Goal: Task Accomplishment & Management: Manage account settings

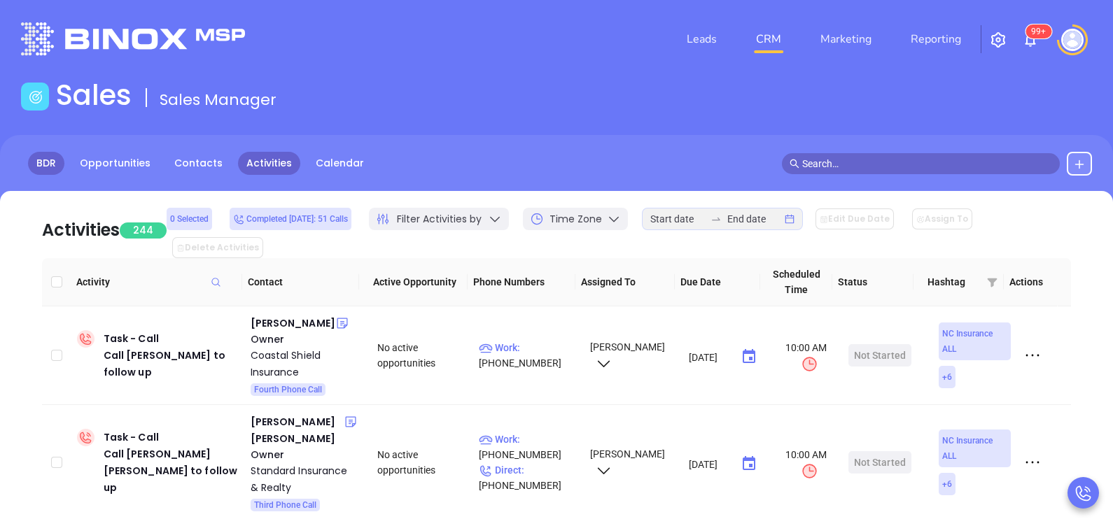
click at [51, 160] on link "BDR" at bounding box center [46, 163] width 36 height 23
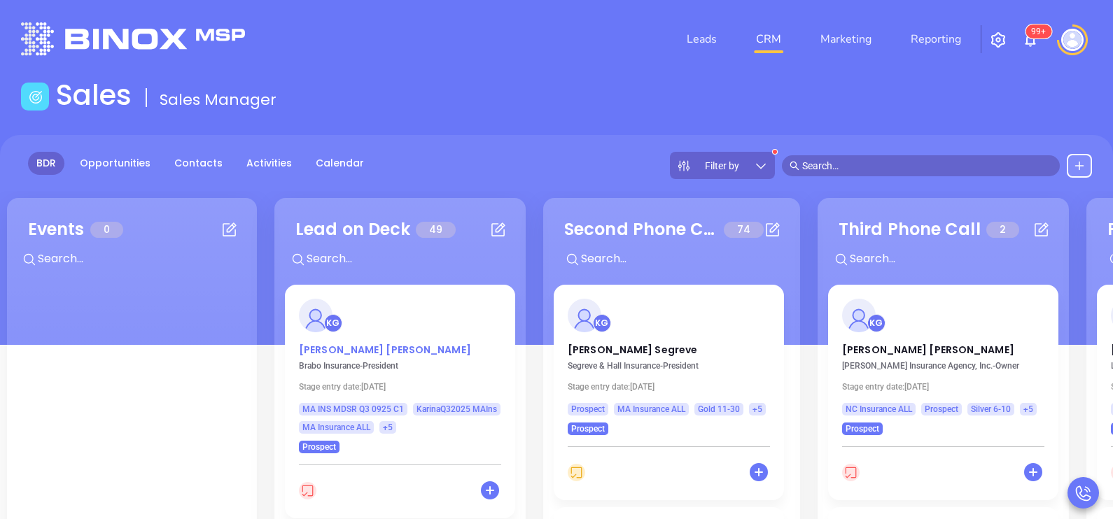
click at [345, 346] on p "[PERSON_NAME]" at bounding box center [400, 346] width 202 height 7
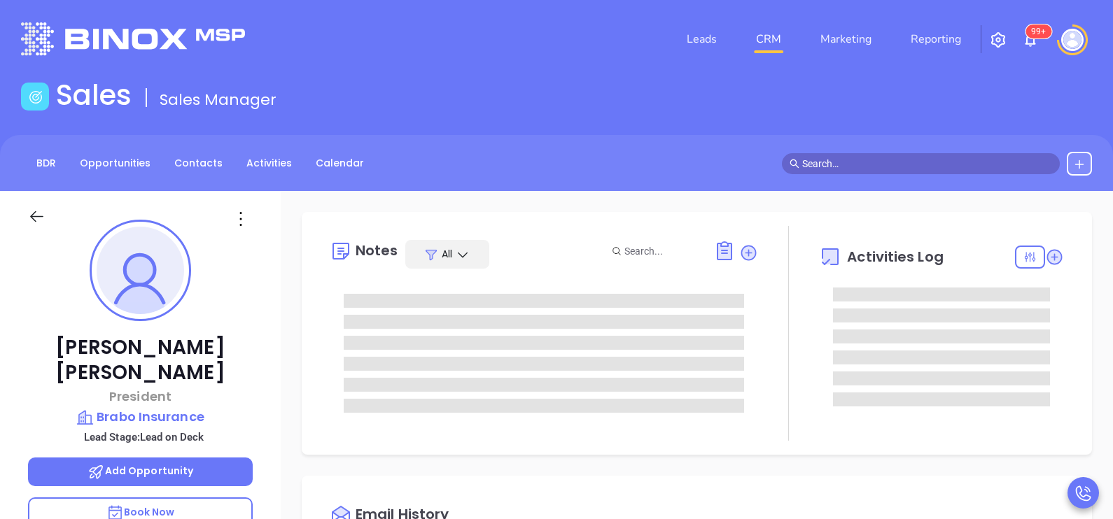
type input "[DATE]"
type input "[PERSON_NAME]"
click at [265, 424] on div "[PERSON_NAME] President Brabo Insurance Lead Stage: Lead on Deck Add Opportunit…" at bounding box center [140, 515] width 281 height 649
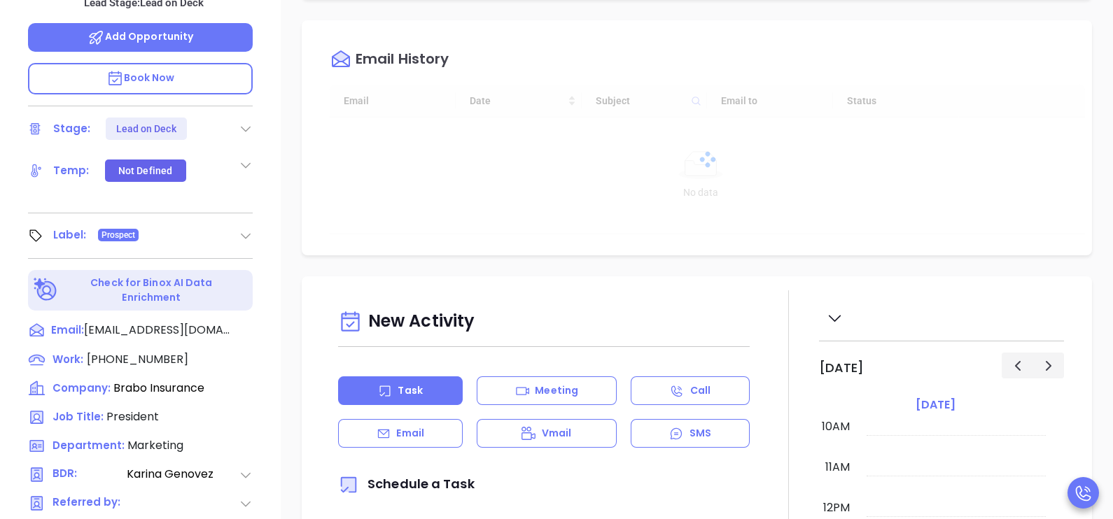
scroll to position [455, 0]
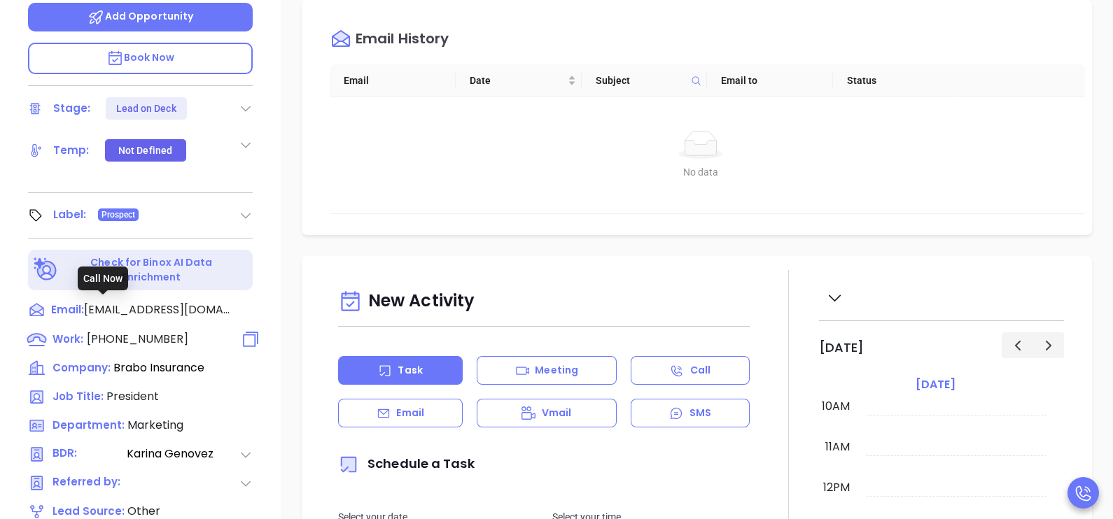
click at [160, 331] on span "[PHONE_NUMBER]" at bounding box center [137, 339] width 101 height 16
type input "[PHONE_NUMBER]"
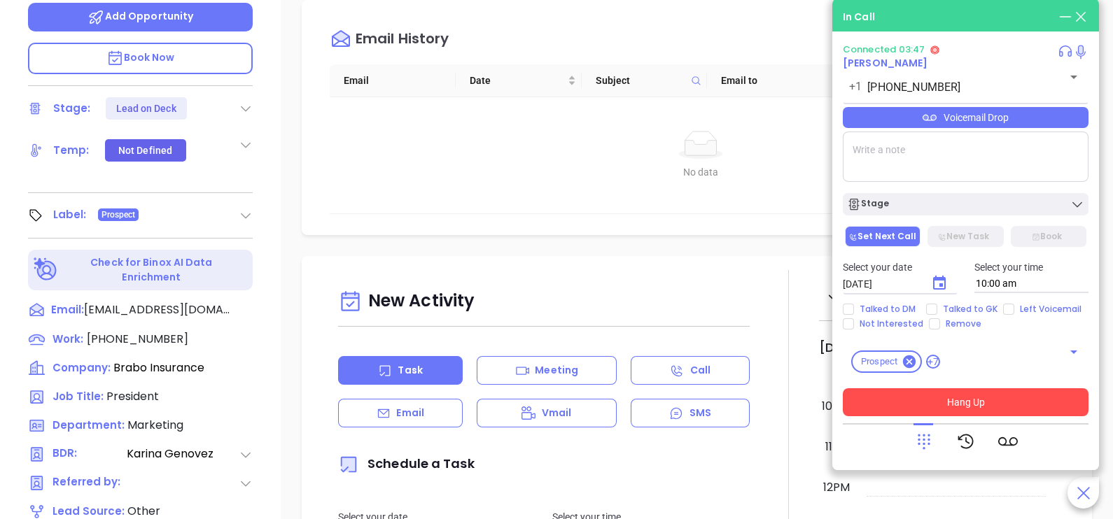
click at [1018, 401] on button "Hang Up" at bounding box center [966, 402] width 246 height 28
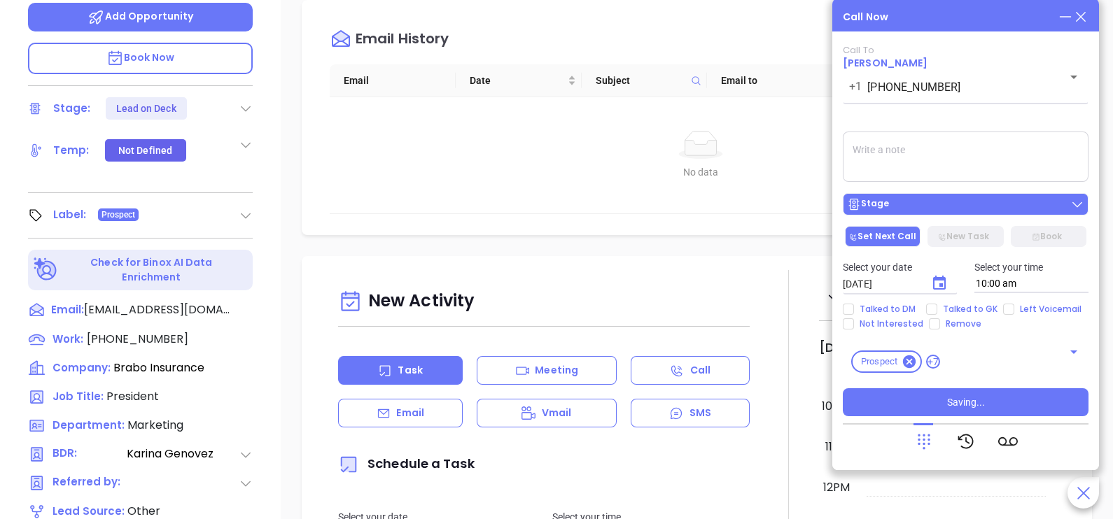
click at [983, 205] on div "Stage" at bounding box center [965, 204] width 237 height 14
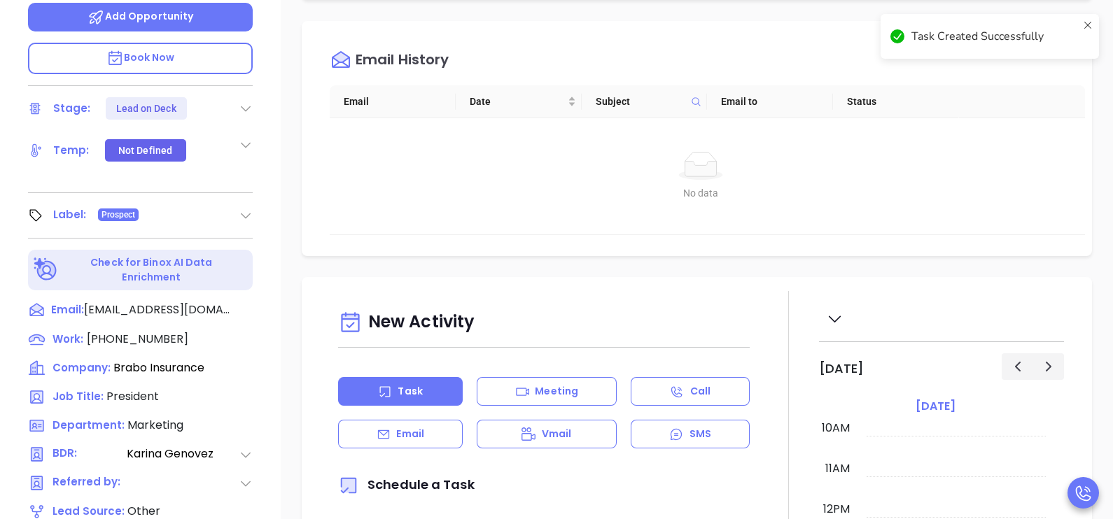
drag, startPoint x: 232, startPoint y: 77, endPoint x: 250, endPoint y: 85, distance: 19.4
click at [250, 97] on div "Stage: Lead on Deck" at bounding box center [140, 108] width 225 height 22
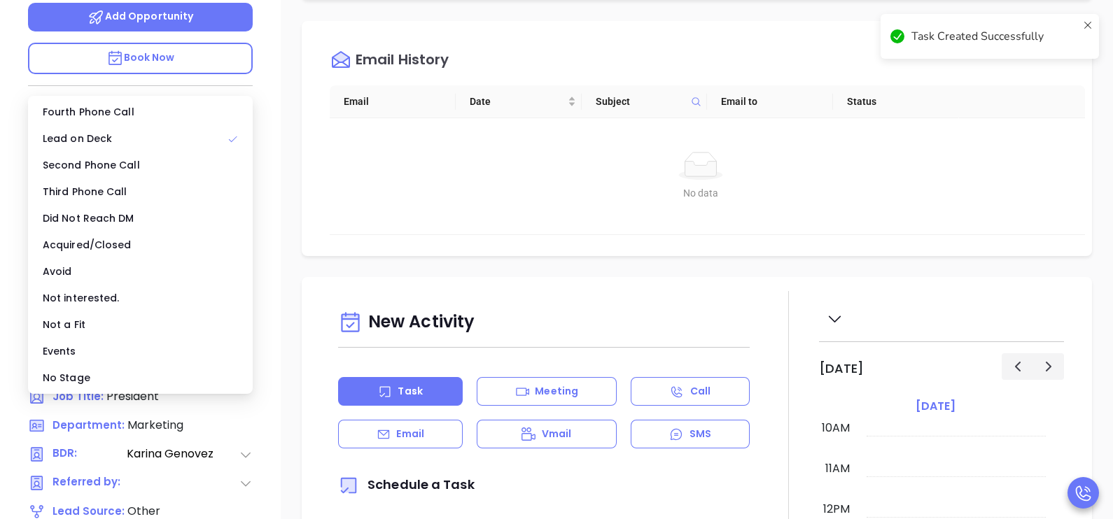
click at [250, 101] on icon at bounding box center [246, 108] width 14 height 14
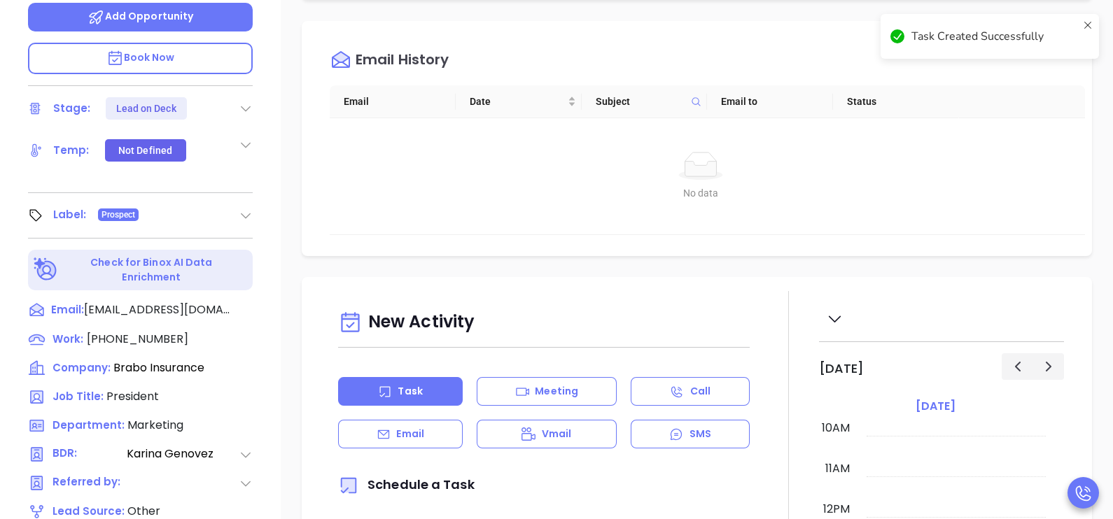
click at [245, 101] on icon at bounding box center [246, 108] width 14 height 14
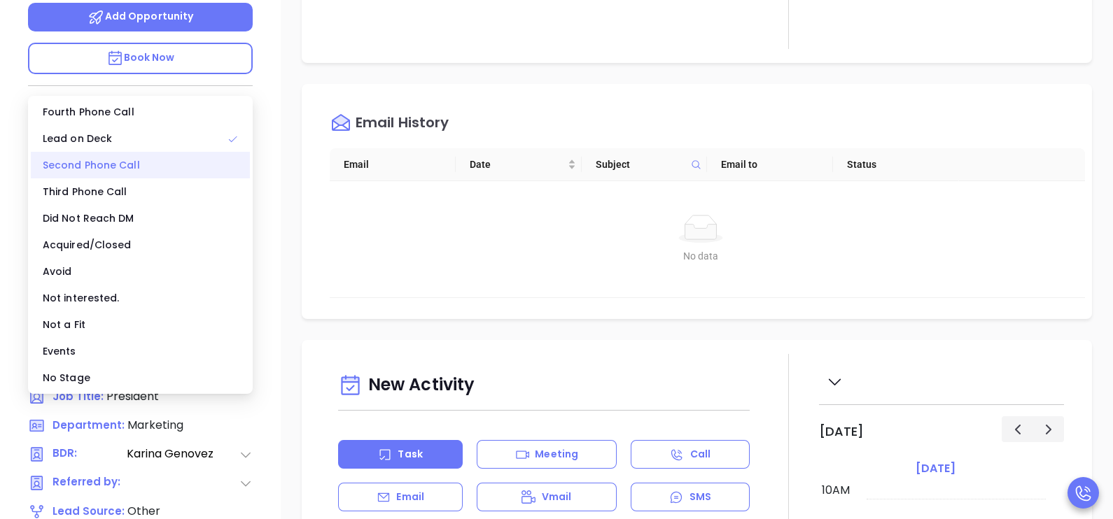
click at [125, 164] on div "Second Phone Call" at bounding box center [140, 165] width 219 height 27
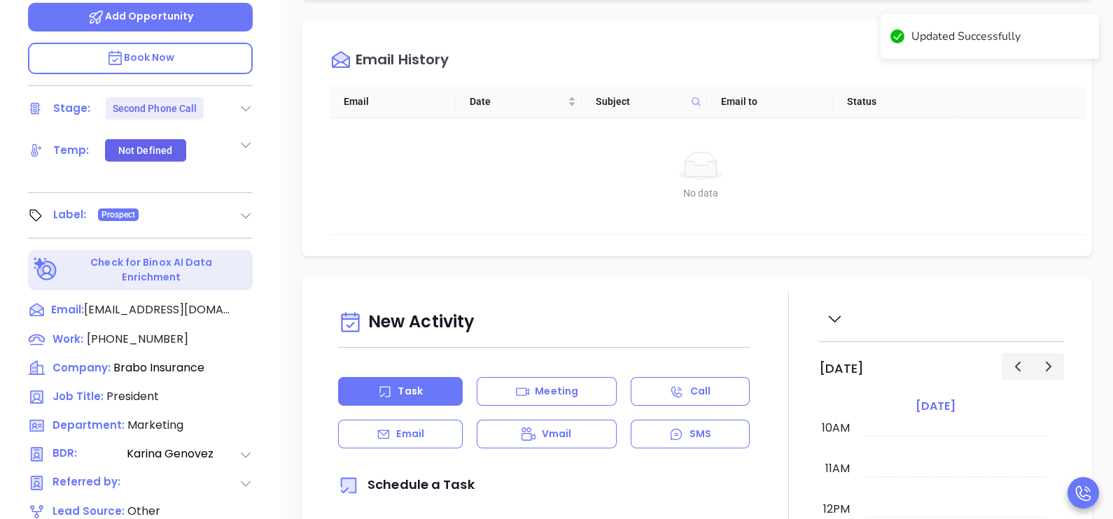
click at [1094, 180] on div "Notes All Activities Log Email History Email Date Subject Email to Status No da…" at bounding box center [697, 226] width 832 height 980
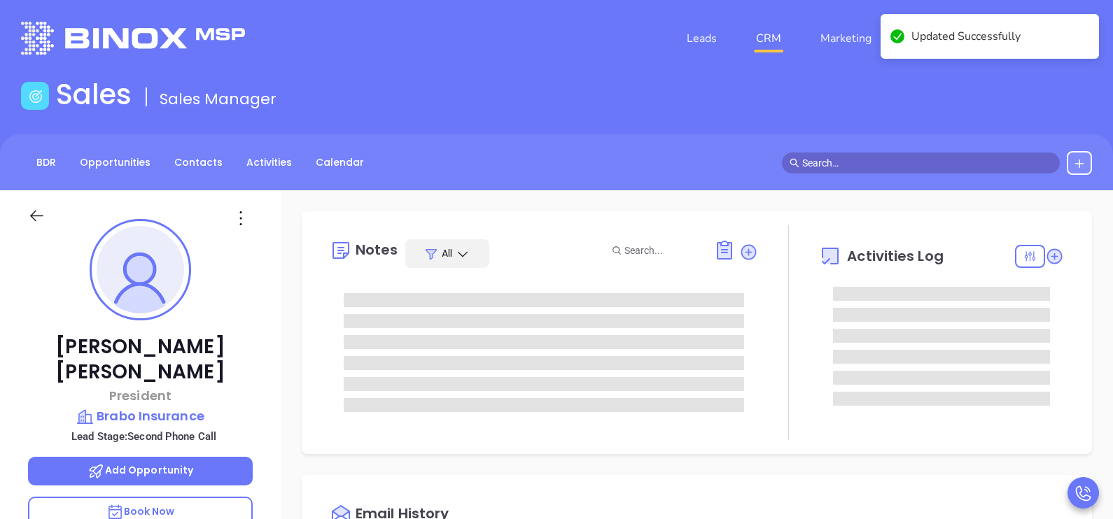
scroll to position [0, 0]
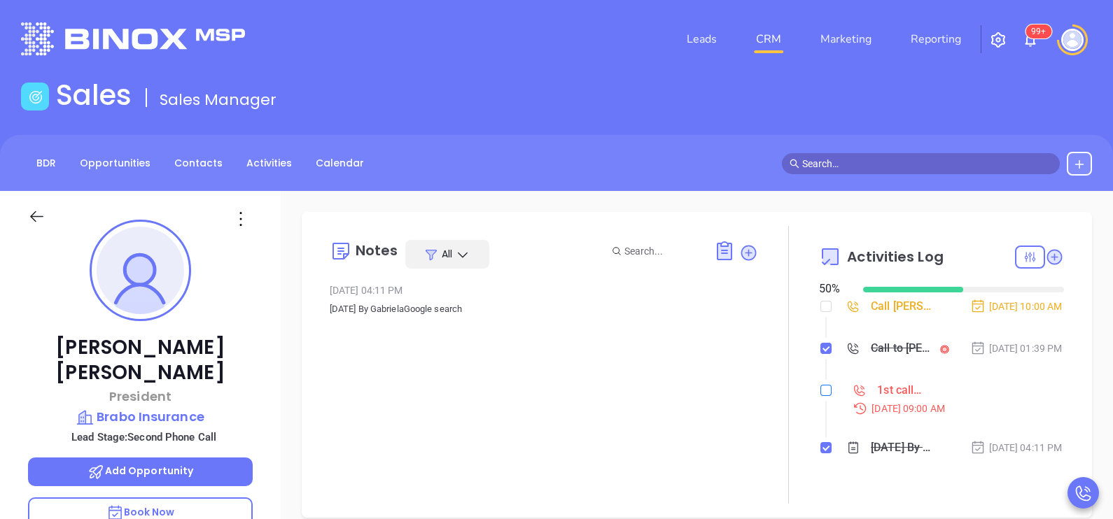
click at [820, 396] on input "checkbox" at bounding box center [825, 390] width 11 height 11
checkbox input "true"
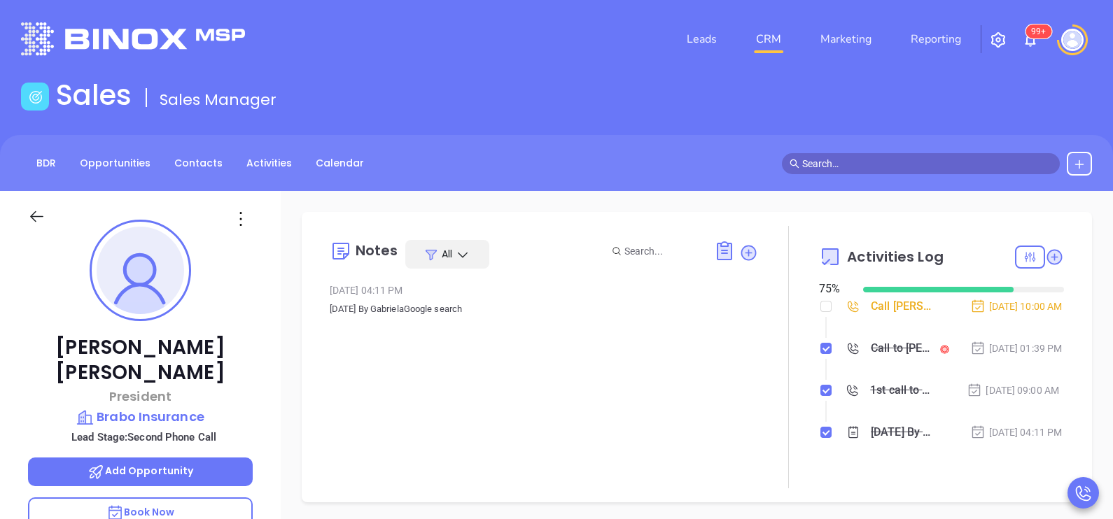
click at [889, 316] on div "Call [PERSON_NAME] to follow up" at bounding box center [902, 306] width 63 height 21
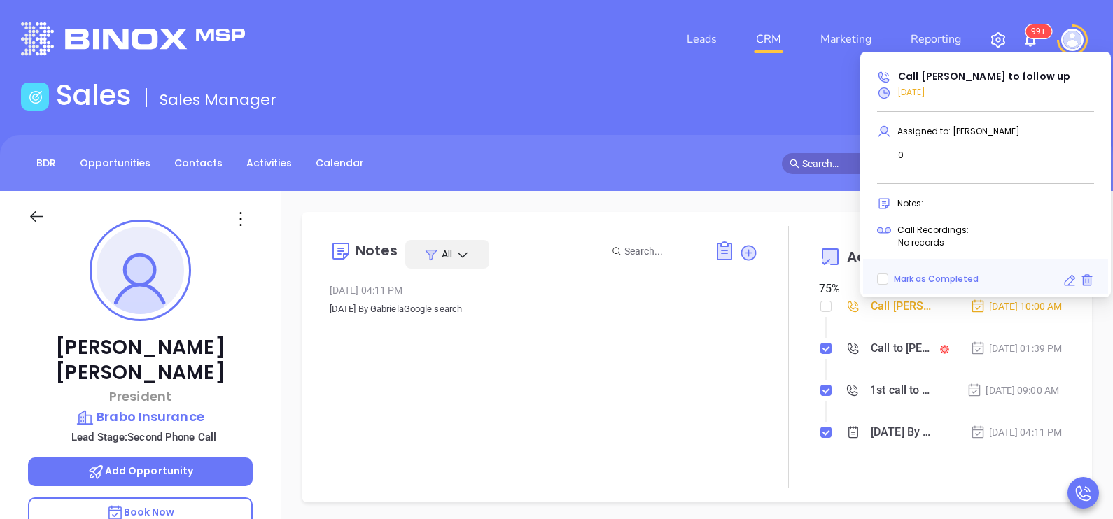
click at [1071, 279] on icon at bounding box center [1069, 281] width 14 height 14
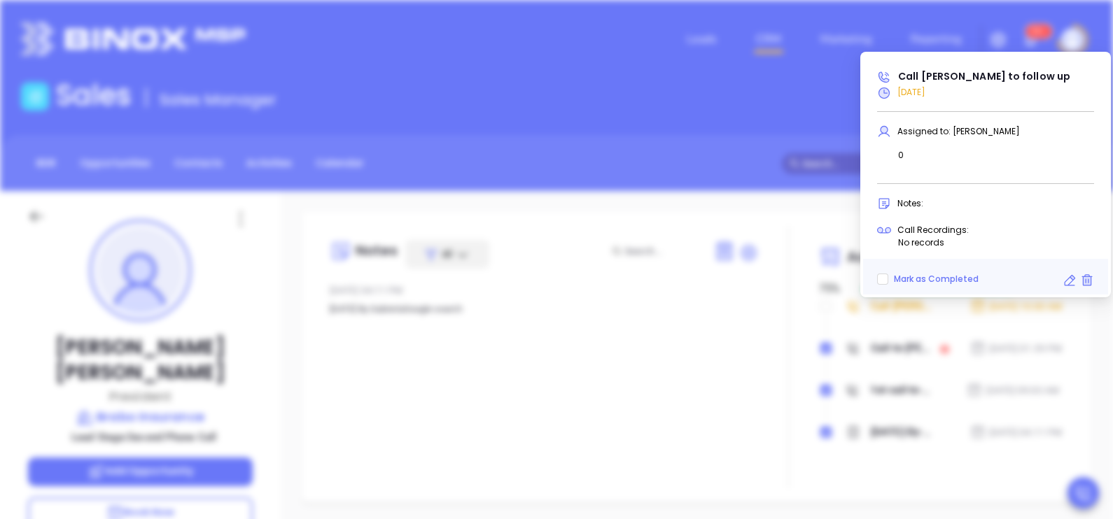
type input "[DATE]"
type input "Call [PERSON_NAME] to follow up"
type input "Call"
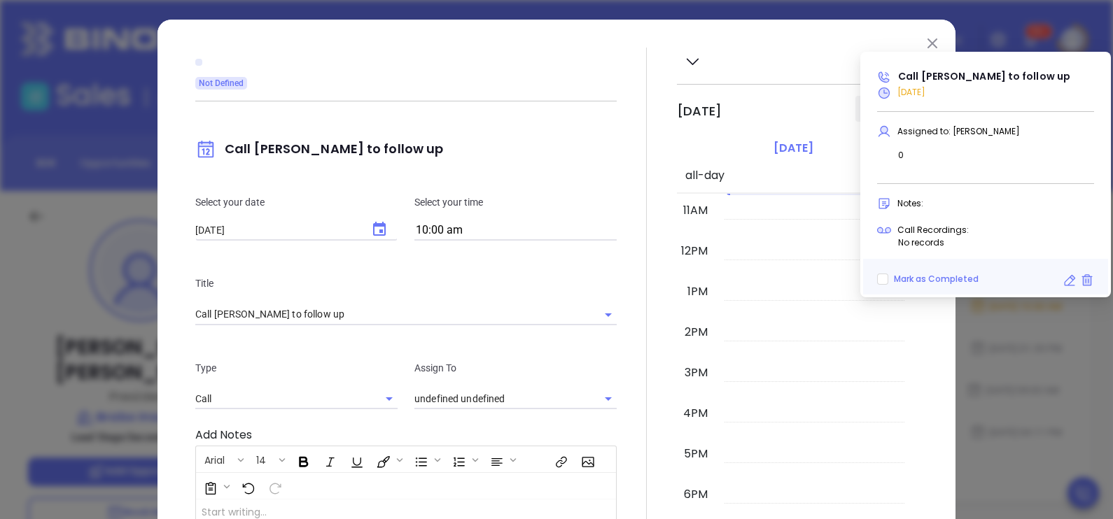
type input "[PERSON_NAME]"
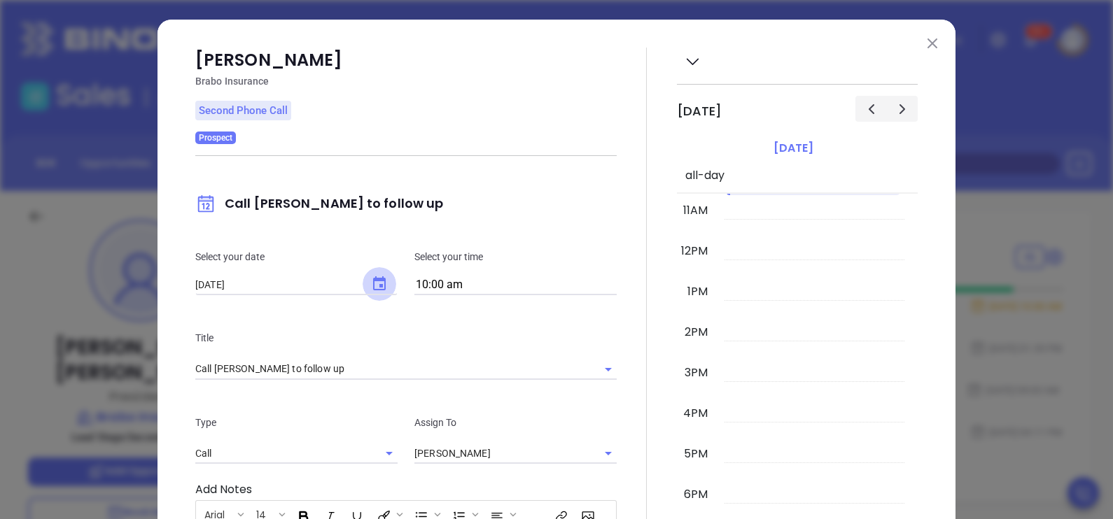
click at [372, 276] on icon "Choose date, selected date is Oct 1, 2025" at bounding box center [379, 284] width 17 height 17
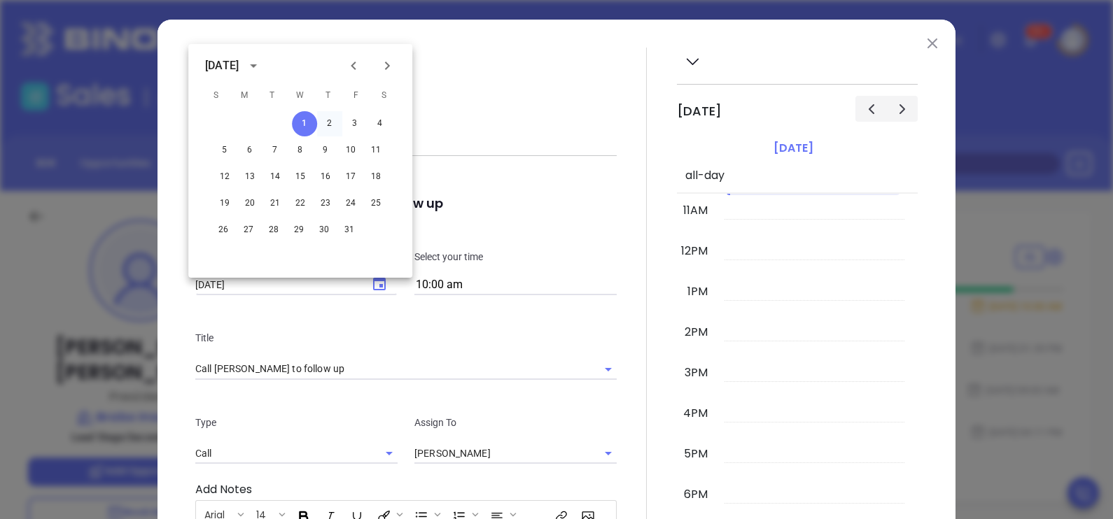
click at [332, 127] on button "2" at bounding box center [329, 123] width 25 height 25
type input "[DATE]"
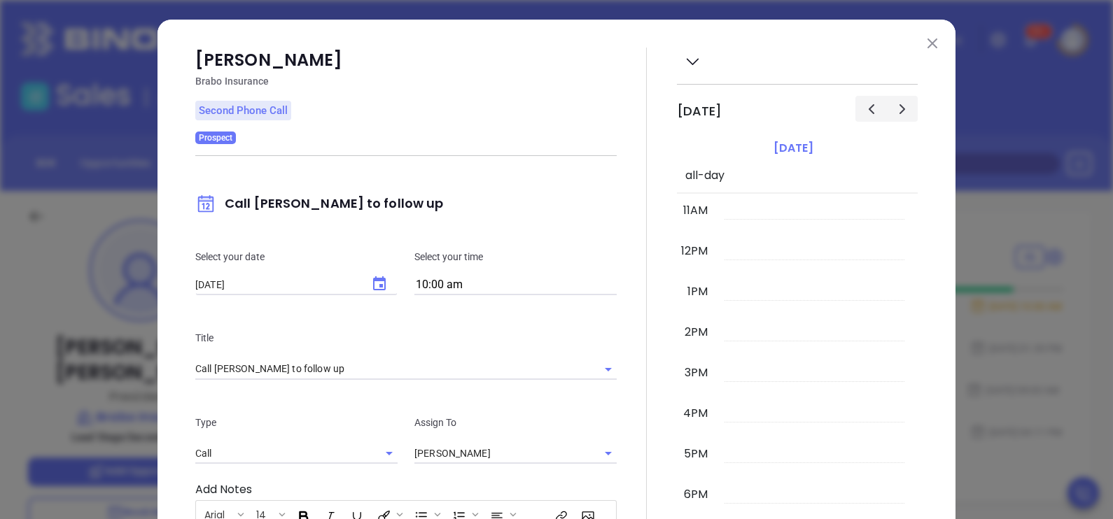
scroll to position [286, 0]
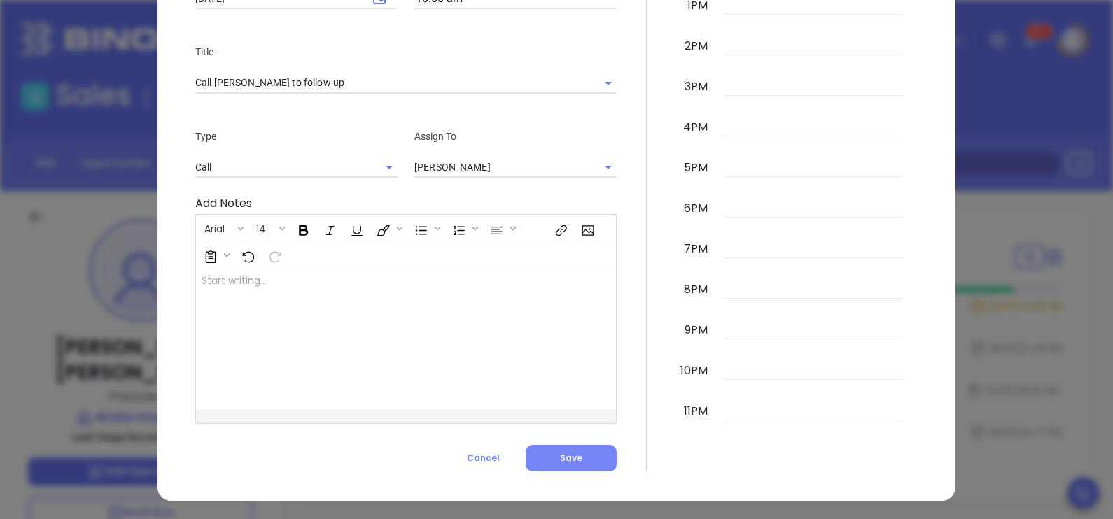
click at [542, 458] on button "Save" at bounding box center [571, 458] width 91 height 27
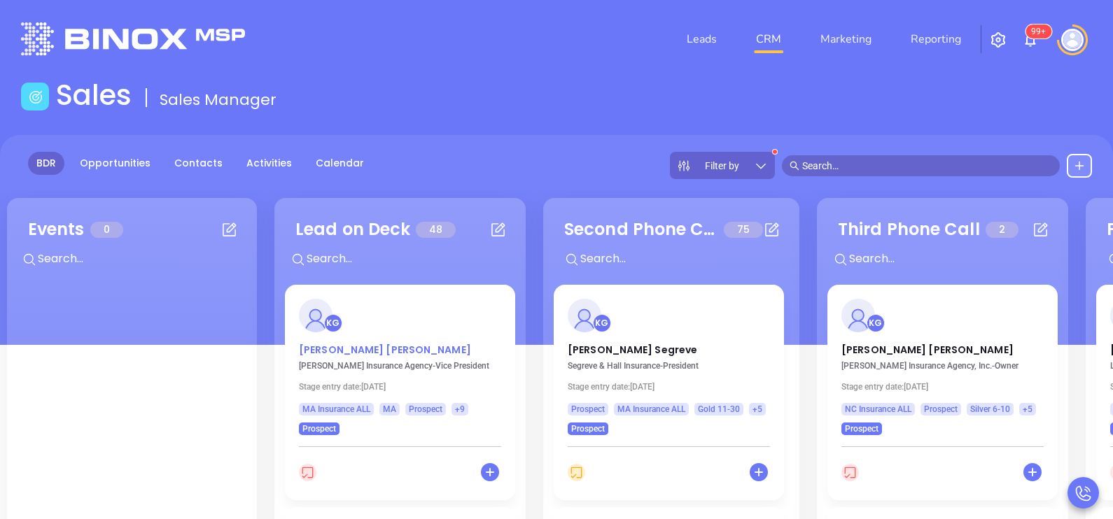
click at [374, 344] on p "[PERSON_NAME]" at bounding box center [400, 346] width 202 height 7
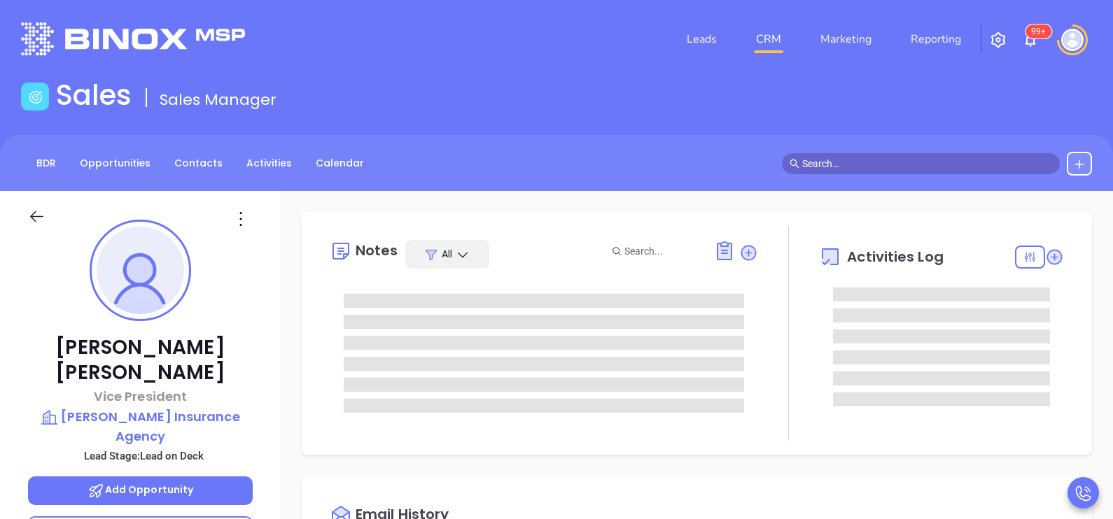
type input "[DATE]"
type input "[PERSON_NAME]"
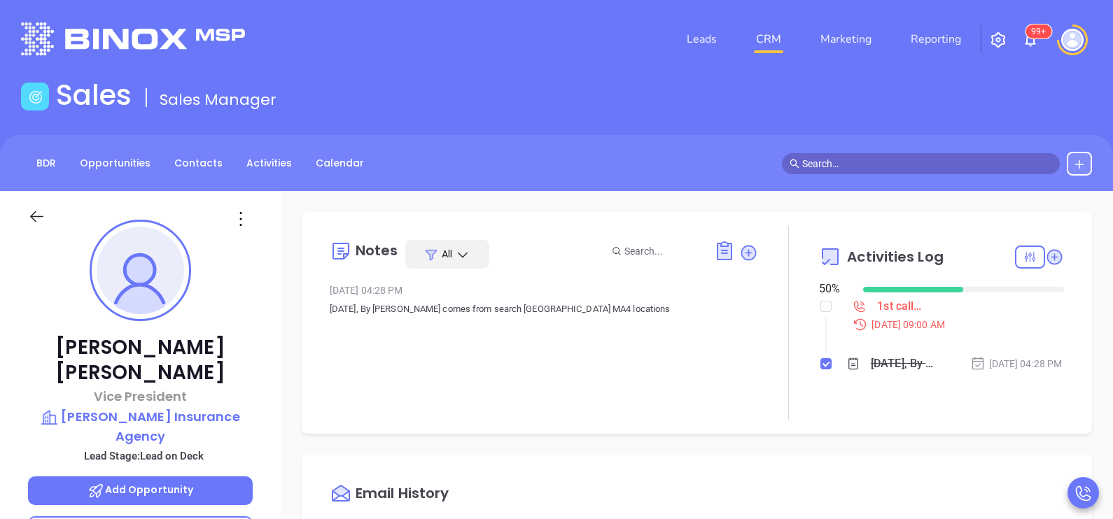
click at [272, 440] on div "[PERSON_NAME] Vice President [PERSON_NAME] Insurance Agency Lead Stage: Lead on…" at bounding box center [140, 515] width 281 height 649
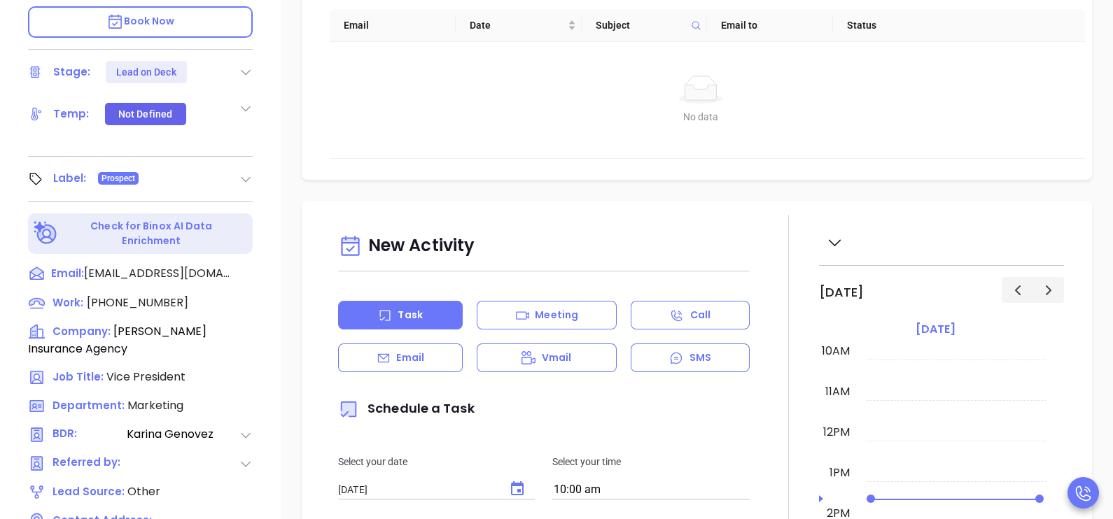
scroll to position [525, 0]
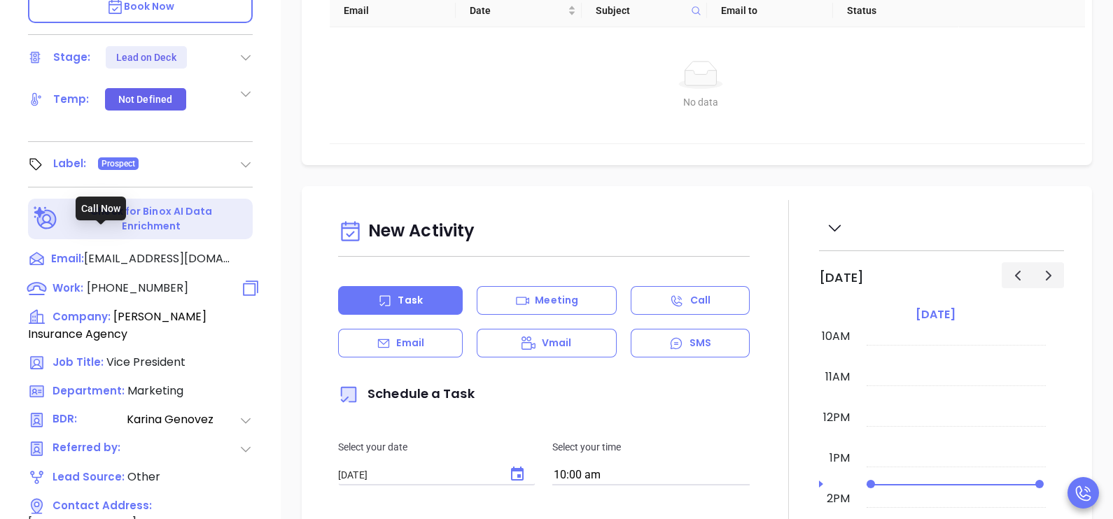
click at [147, 280] on span "[PHONE_NUMBER]" at bounding box center [137, 288] width 101 height 16
type input "[PHONE_NUMBER]"
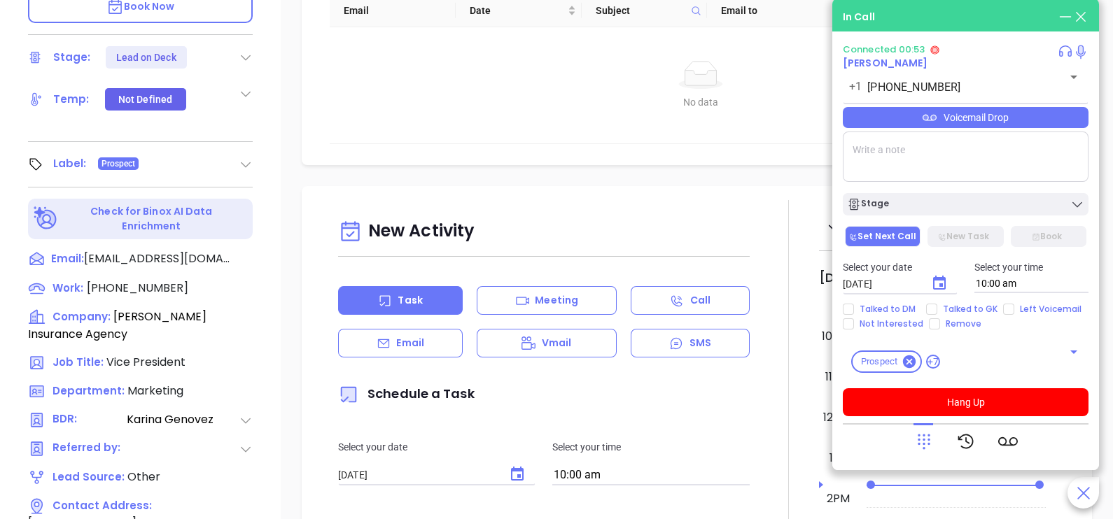
click at [983, 116] on div "Voicemail Drop" at bounding box center [966, 117] width 246 height 21
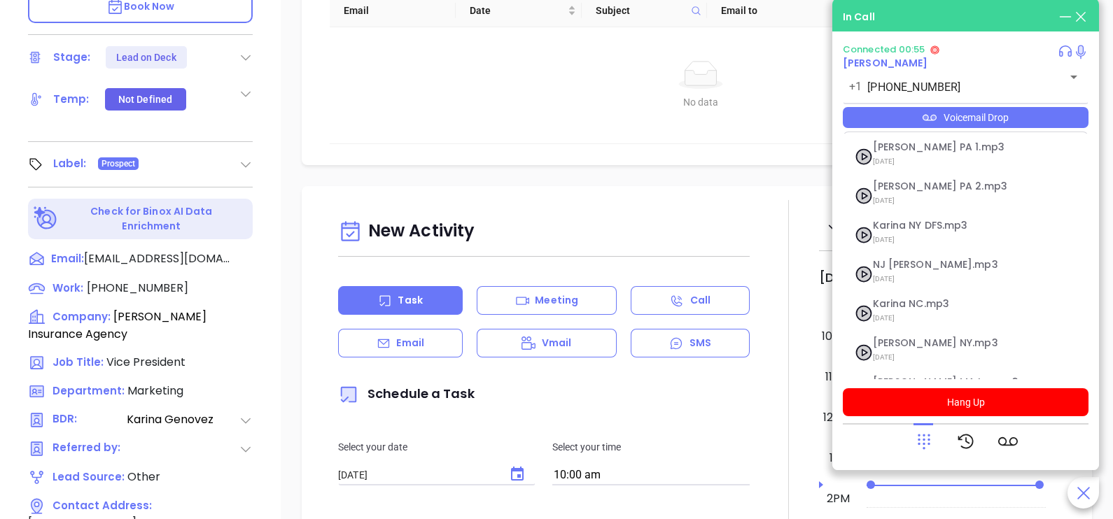
scroll to position [153, 0]
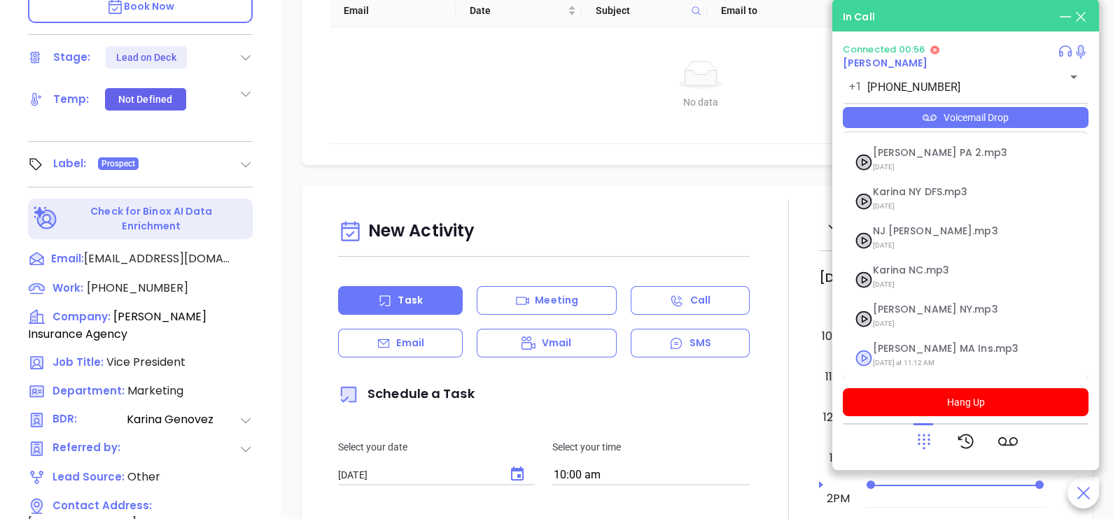
click at [918, 355] on span "[DATE] at 11:12 AM" at bounding box center [948, 363] width 151 height 18
checkbox input "true"
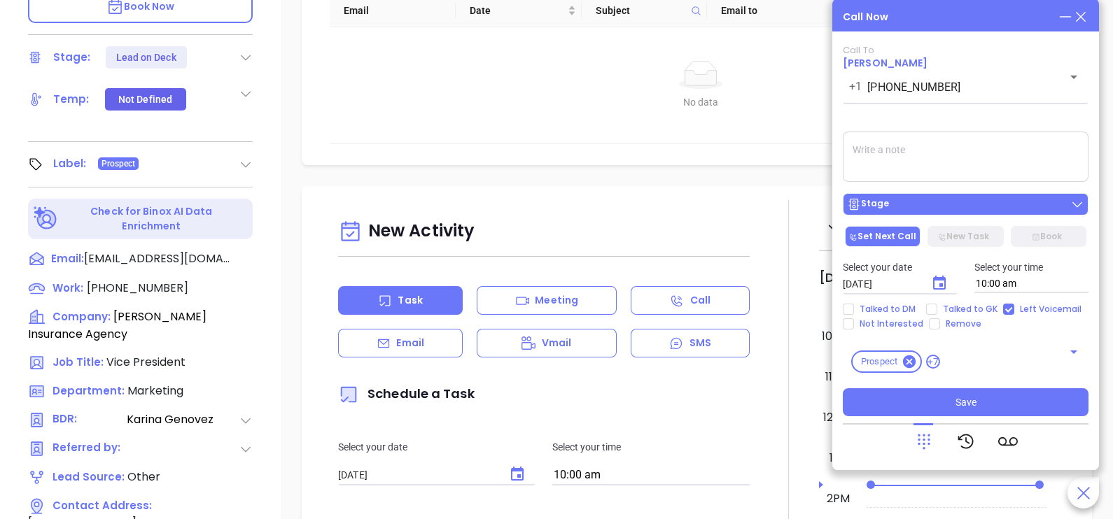
click at [929, 215] on button "Stage" at bounding box center [966, 204] width 246 height 22
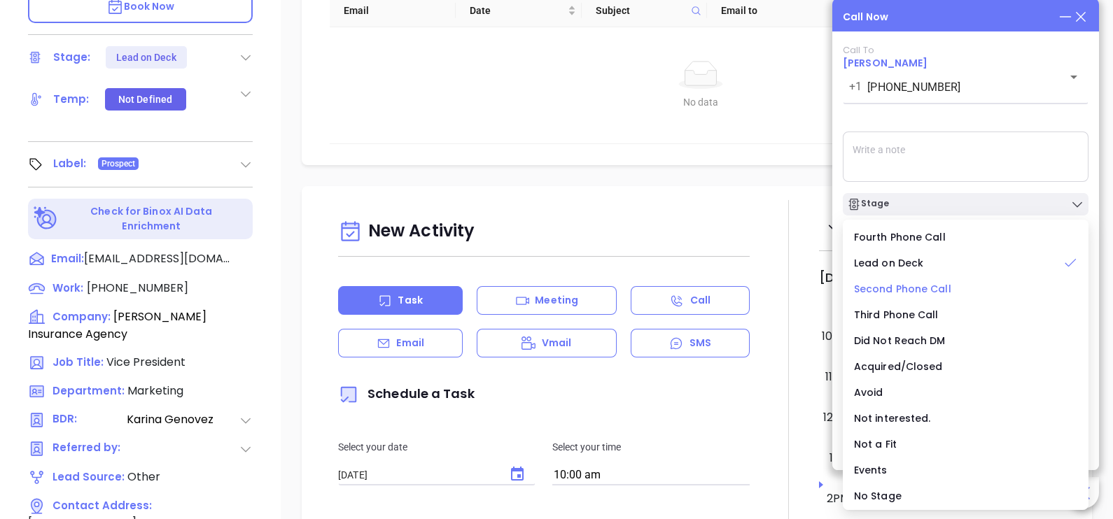
click at [894, 293] on span "Second Phone Call" at bounding box center [902, 289] width 97 height 14
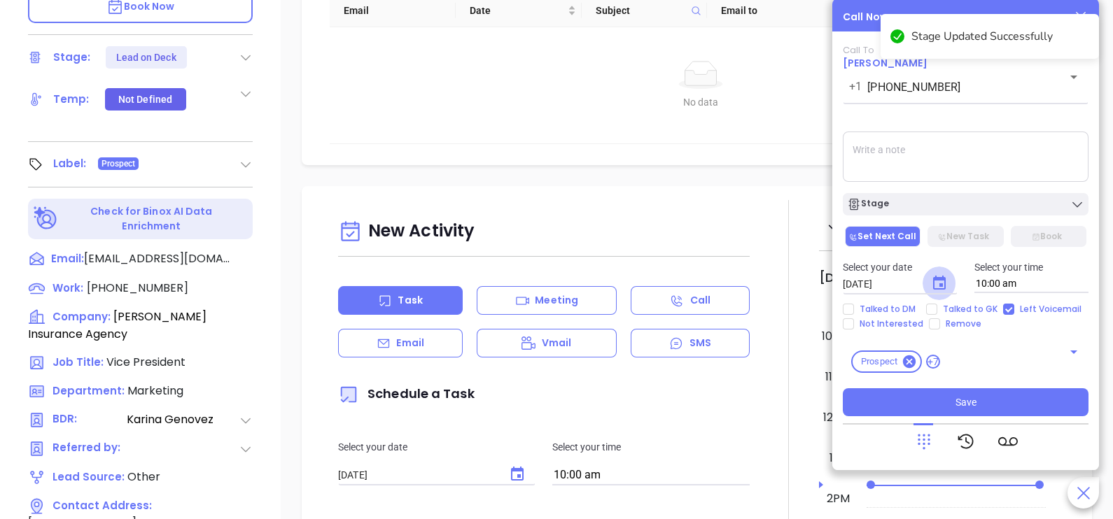
click at [935, 284] on icon "Choose date, selected date is Oct 1, 2025" at bounding box center [939, 283] width 17 height 17
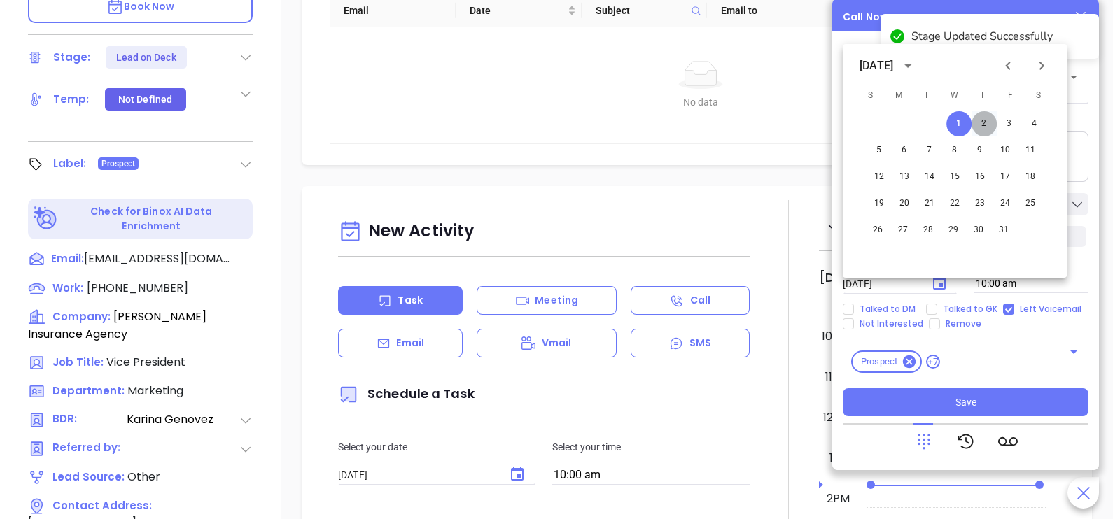
click at [985, 126] on button "2" at bounding box center [983, 123] width 25 height 25
type input "[DATE]"
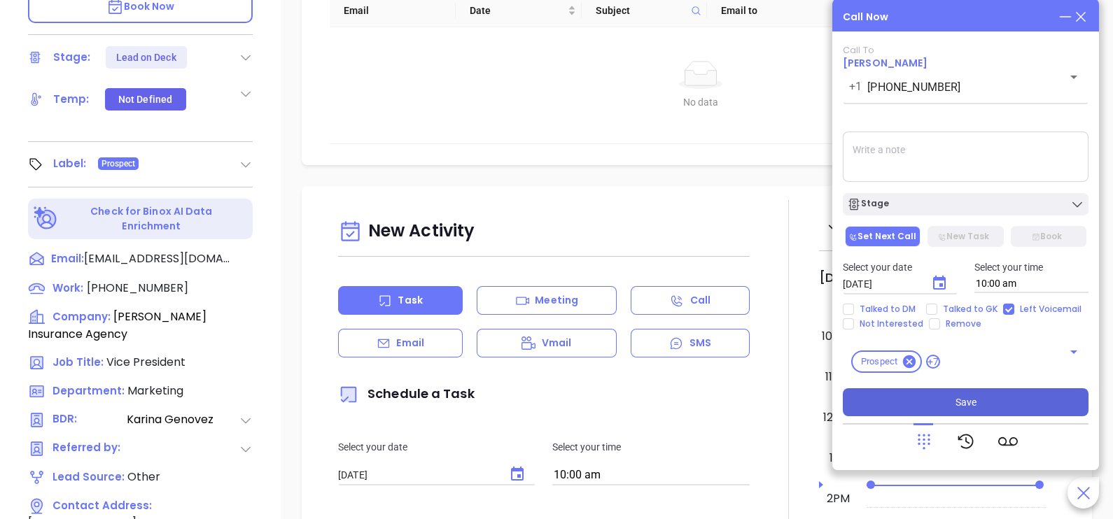
click at [939, 399] on button "Save" at bounding box center [966, 402] width 246 height 28
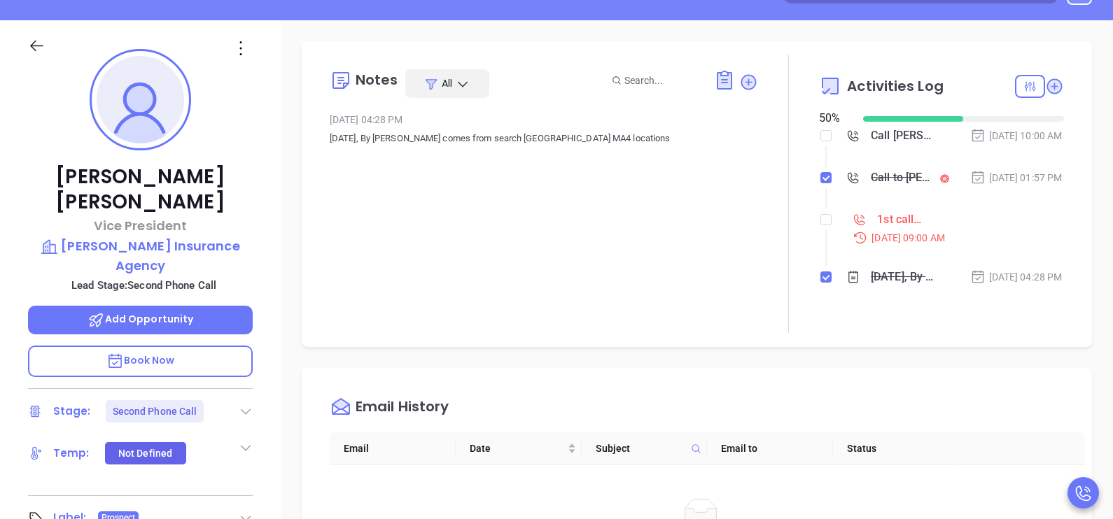
scroll to position [105, 0]
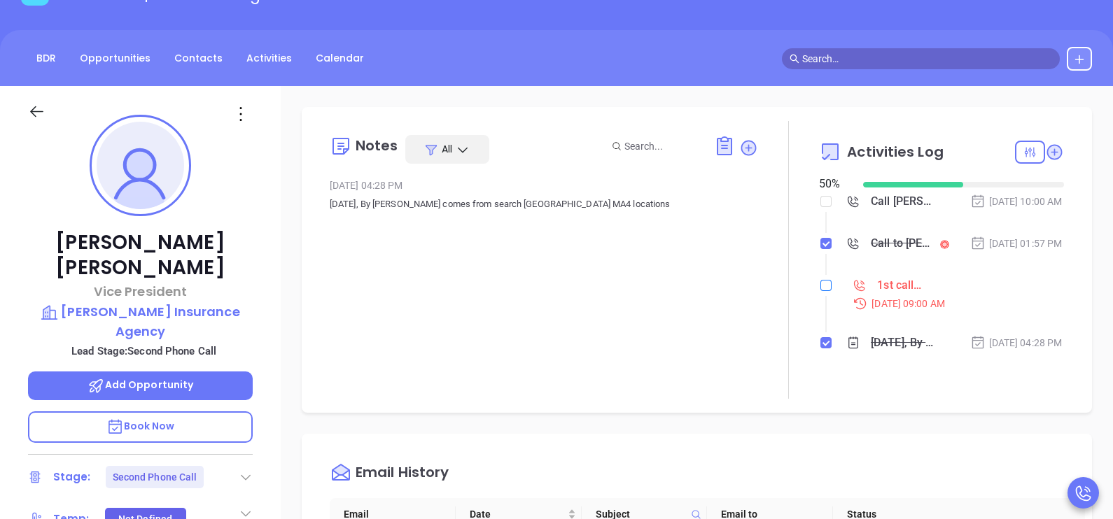
click at [820, 291] on input "checkbox" at bounding box center [825, 285] width 11 height 11
checkbox input "true"
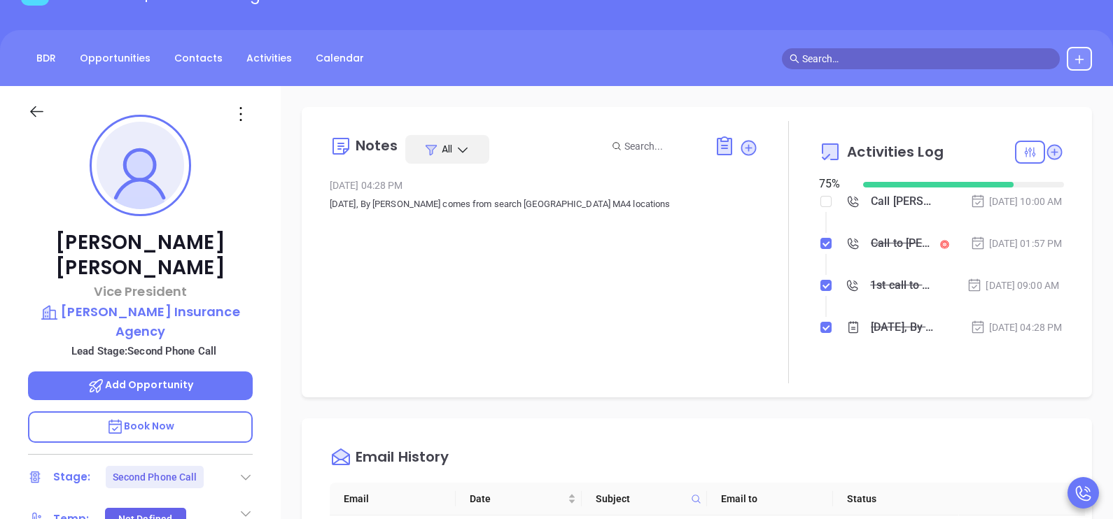
click at [32, 101] on div at bounding box center [140, 111] width 241 height 50
click at [34, 108] on icon at bounding box center [36, 111] width 13 height 11
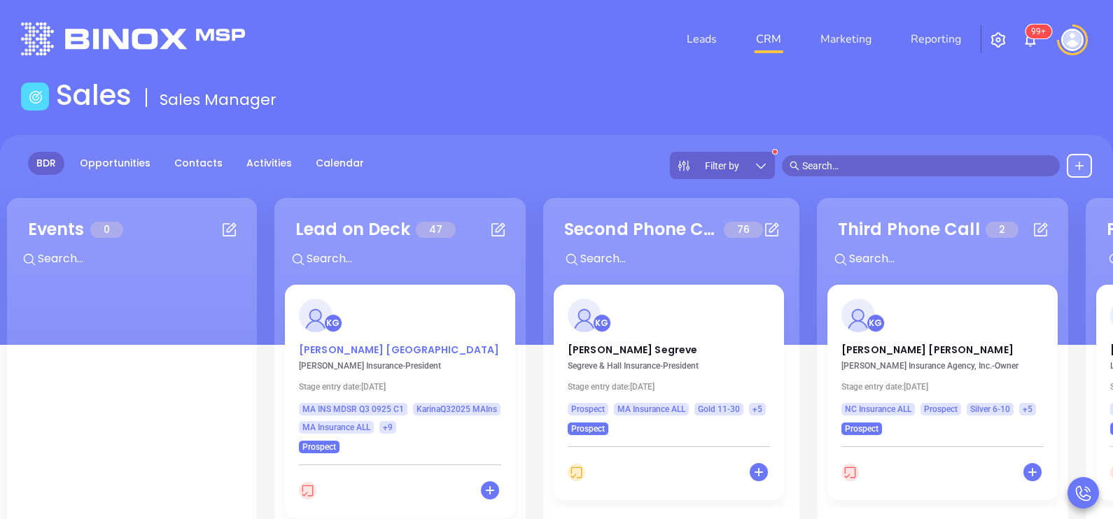
click at [373, 350] on p "[PERSON_NAME]" at bounding box center [400, 346] width 202 height 7
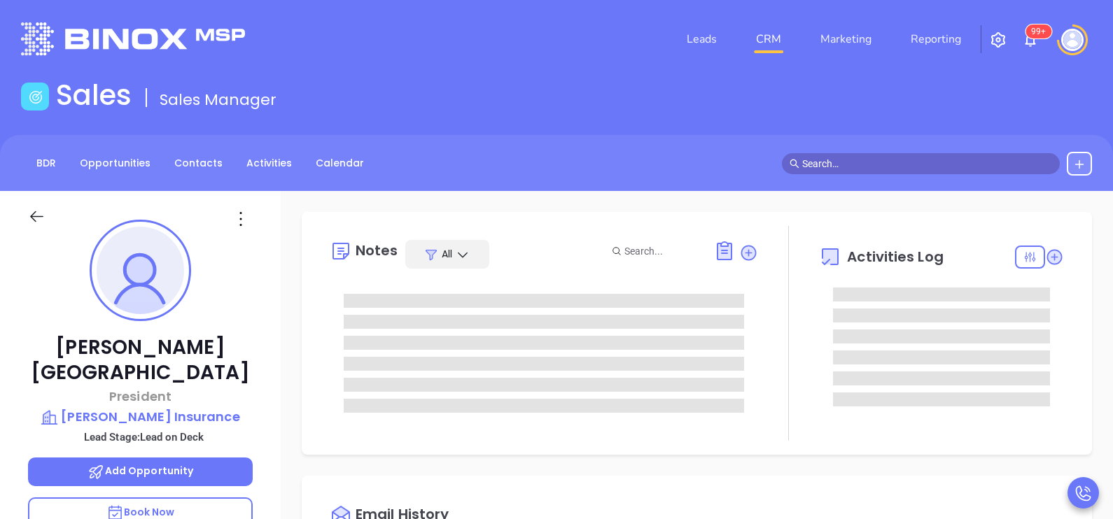
type input "[DATE]"
type input "[PERSON_NAME]"
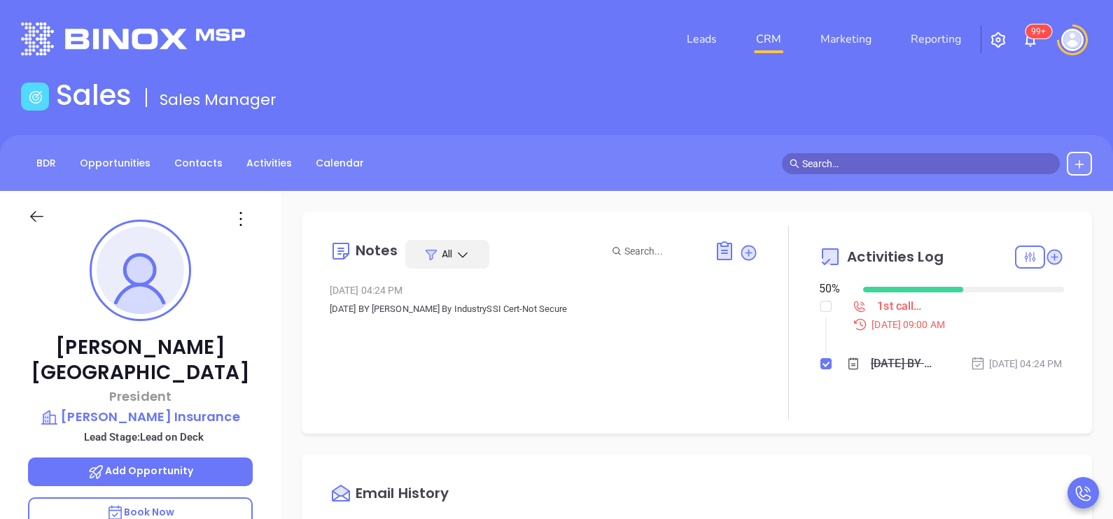
click at [261, 380] on div "[PERSON_NAME] President [PERSON_NAME] Insurance Lead Stage: Lead on Deck Add Op…" at bounding box center [140, 515] width 281 height 649
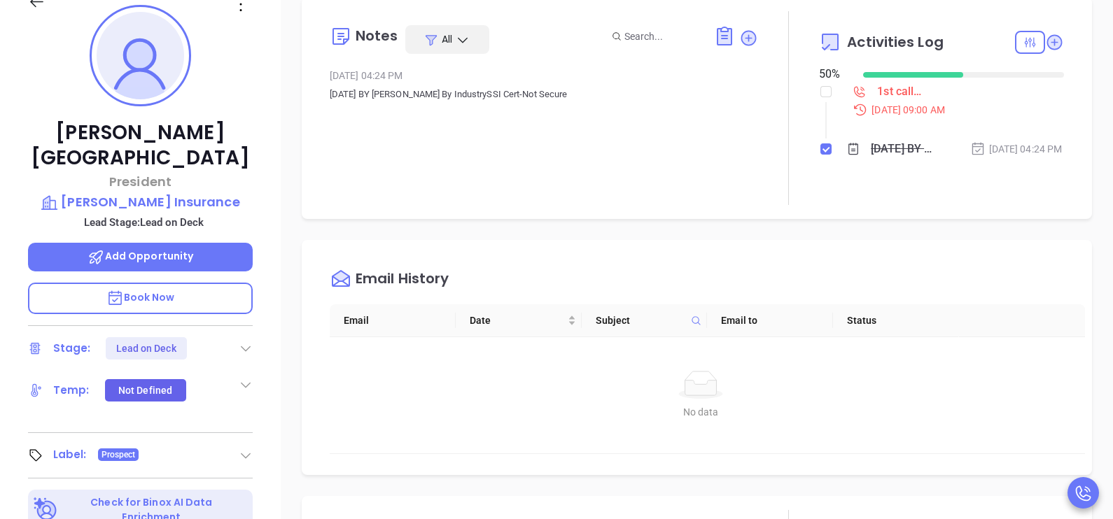
scroll to position [420, 0]
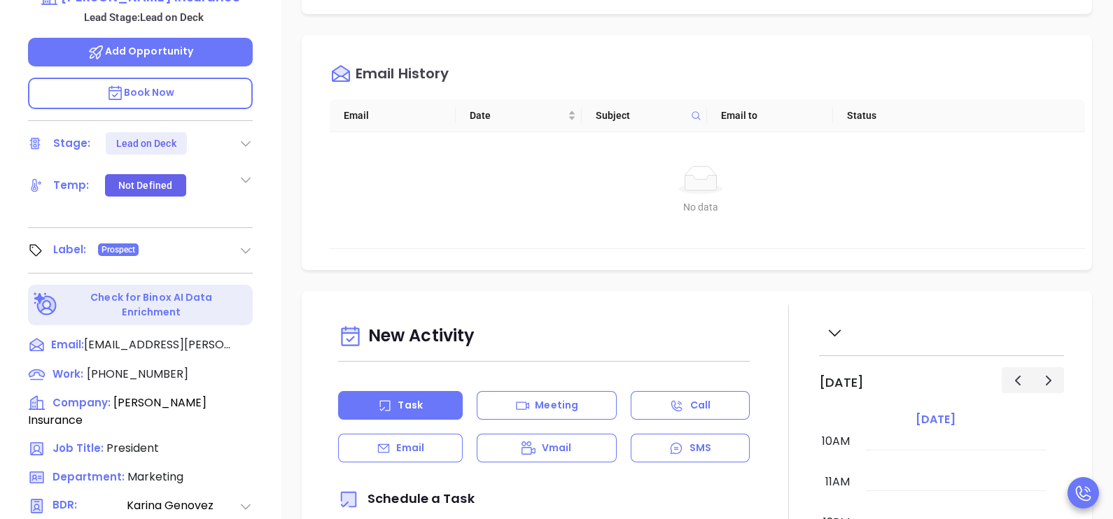
click at [274, 307] on div "[PERSON_NAME] President [PERSON_NAME] Insurance Lead Stage: Lead on Deck Add Op…" at bounding box center [140, 95] width 281 height 649
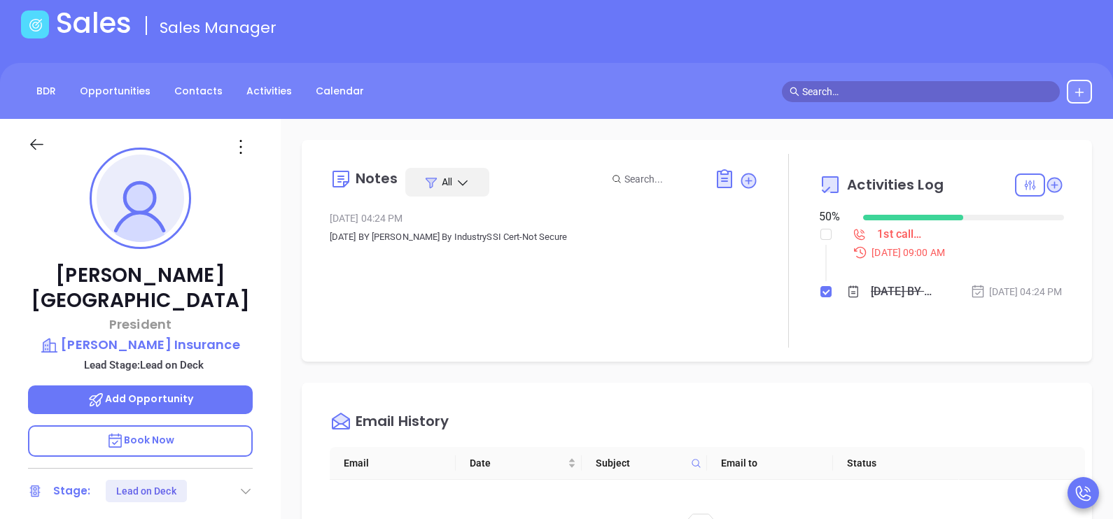
scroll to position [0, 0]
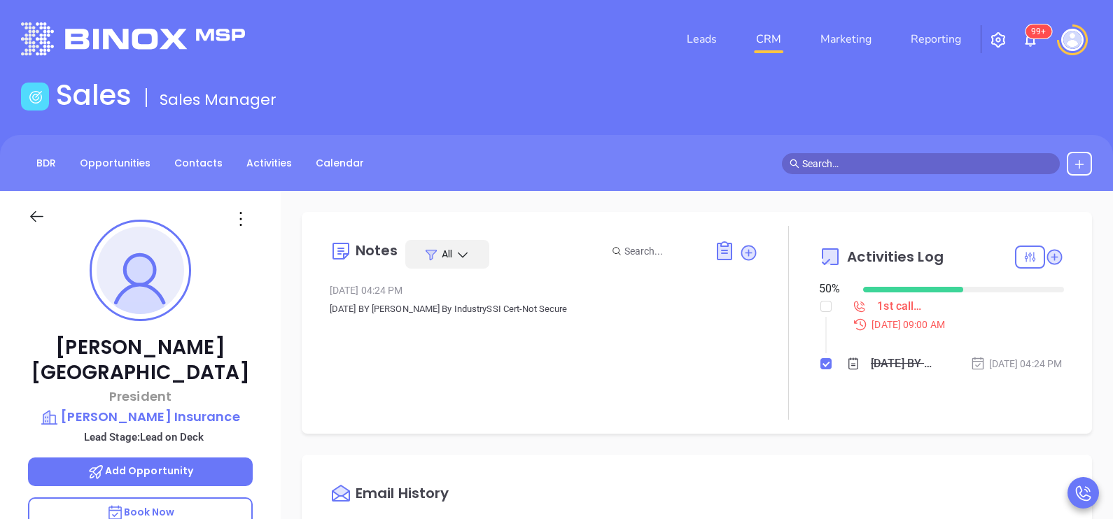
click at [266, 325] on div "[PERSON_NAME] President [PERSON_NAME] Insurance Lead Stage: Lead on Deck Add Op…" at bounding box center [140, 515] width 281 height 649
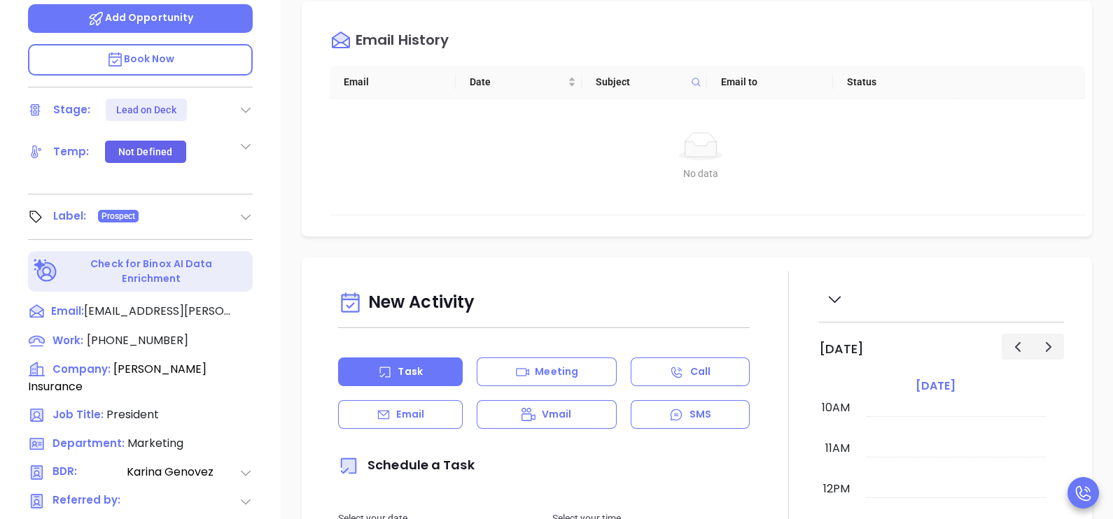
scroll to position [455, 0]
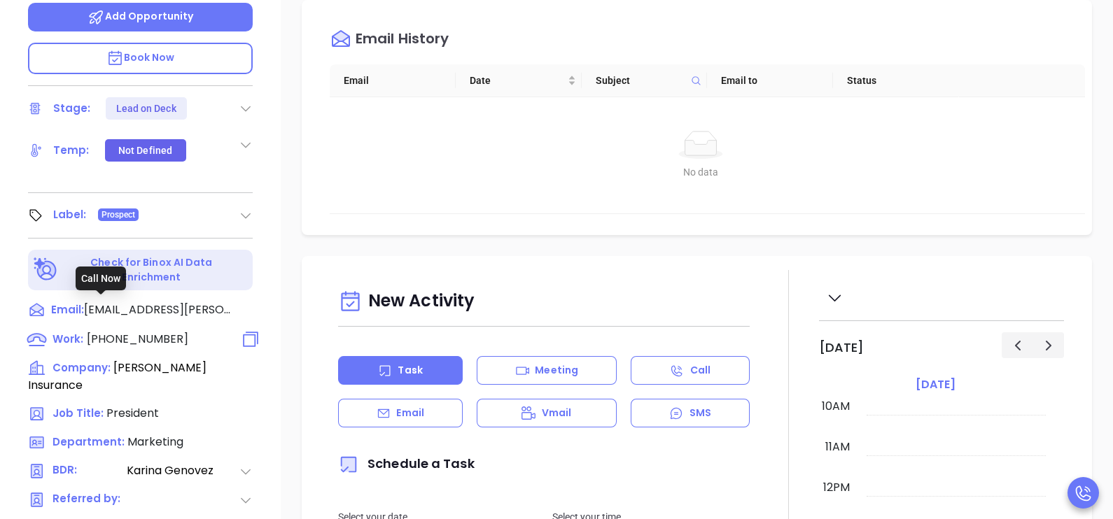
click at [164, 331] on span "[PHONE_NUMBER]" at bounding box center [137, 339] width 101 height 16
type input "[PHONE_NUMBER]"
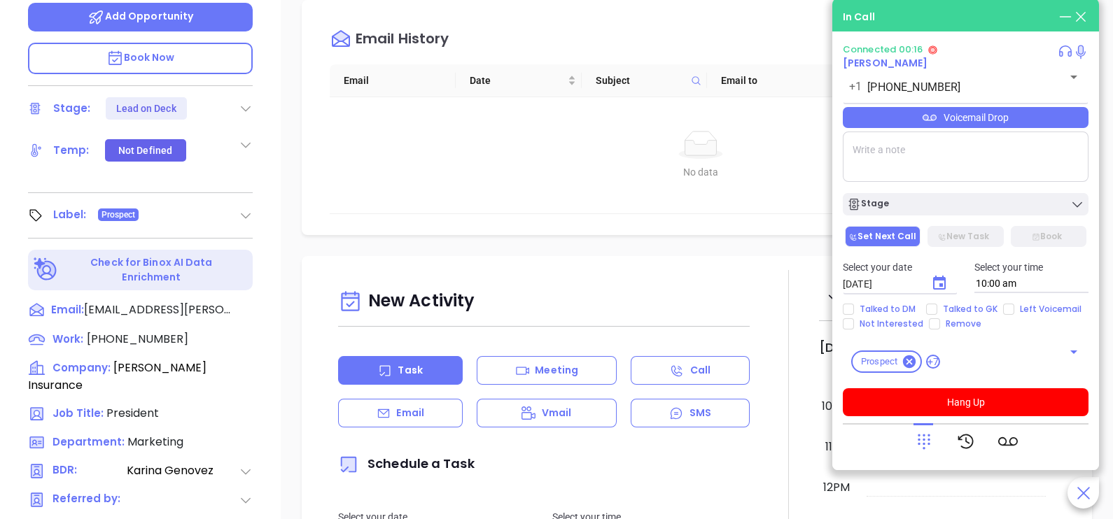
click at [922, 430] on div at bounding box center [924, 441] width 20 height 36
click at [924, 452] on div at bounding box center [924, 441] width 20 height 36
click at [930, 433] on icon at bounding box center [924, 442] width 20 height 20
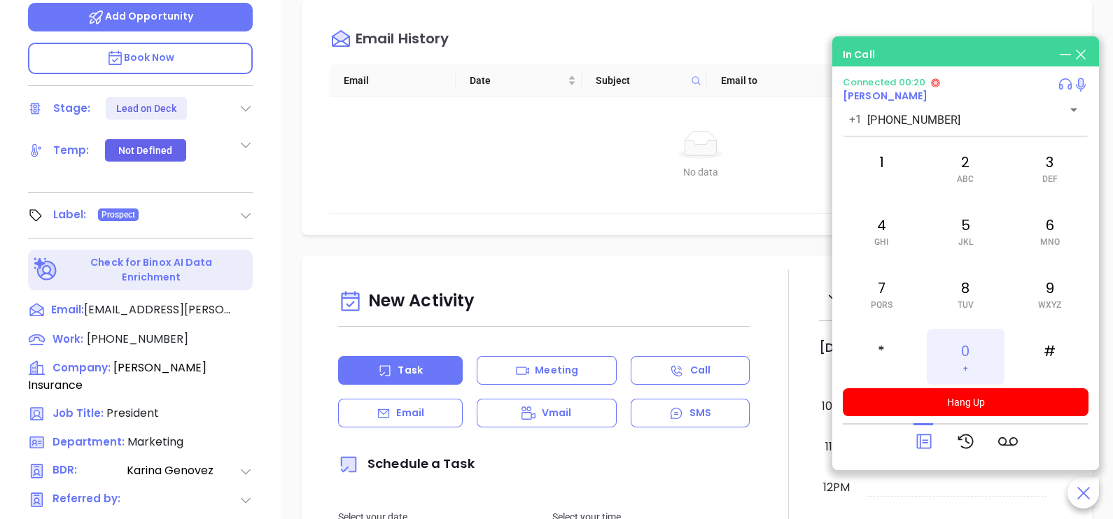
click at [955, 359] on div "0 +" at bounding box center [965, 357] width 77 height 56
click at [926, 438] on icon at bounding box center [924, 442] width 20 height 20
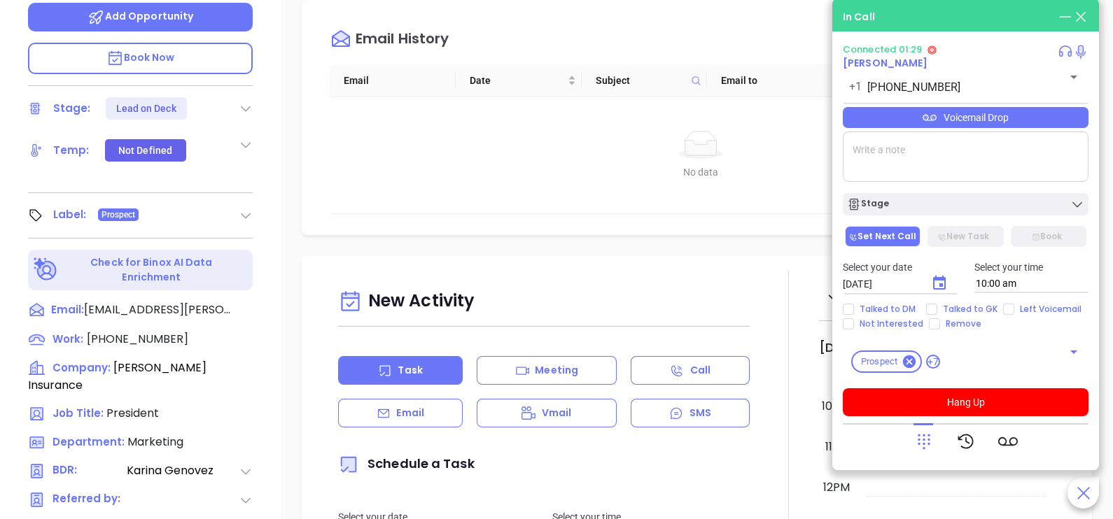
click at [1068, 121] on div "Voicemail Drop" at bounding box center [966, 117] width 246 height 21
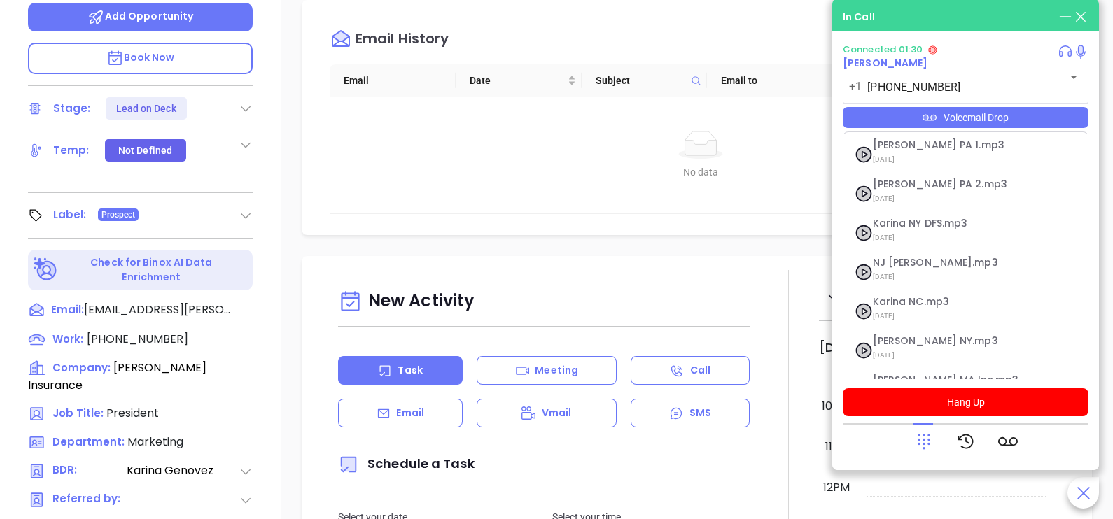
scroll to position [153, 0]
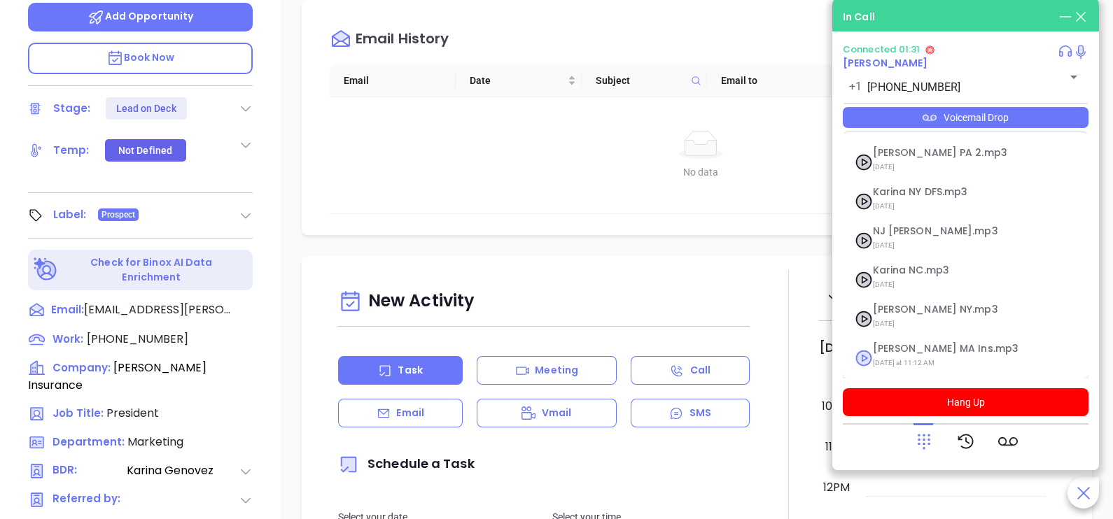
click at [916, 358] on span "[DATE] at 11:12 AM" at bounding box center [948, 363] width 151 height 18
checkbox input "true"
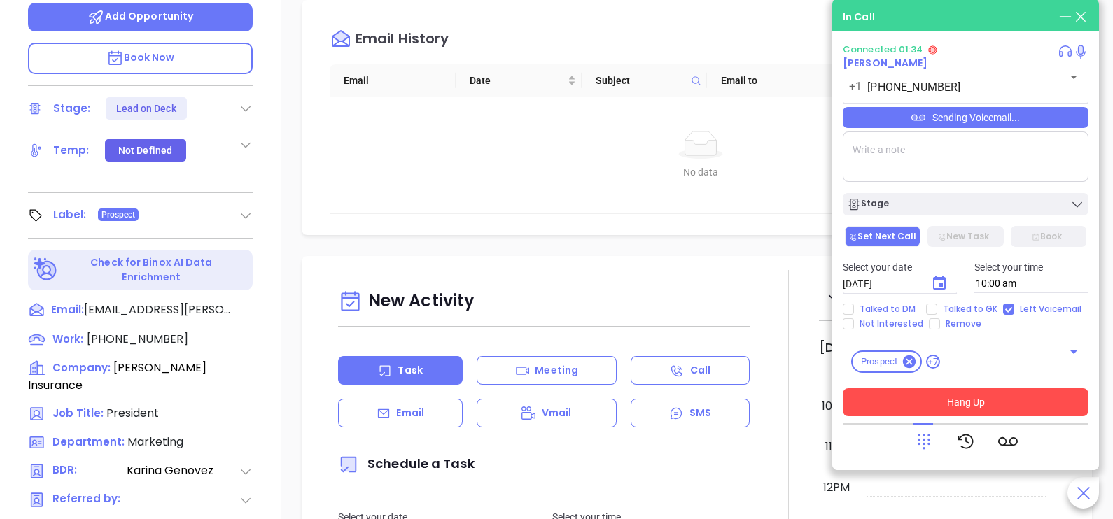
click at [947, 388] on button "Hang Up" at bounding box center [966, 402] width 246 height 28
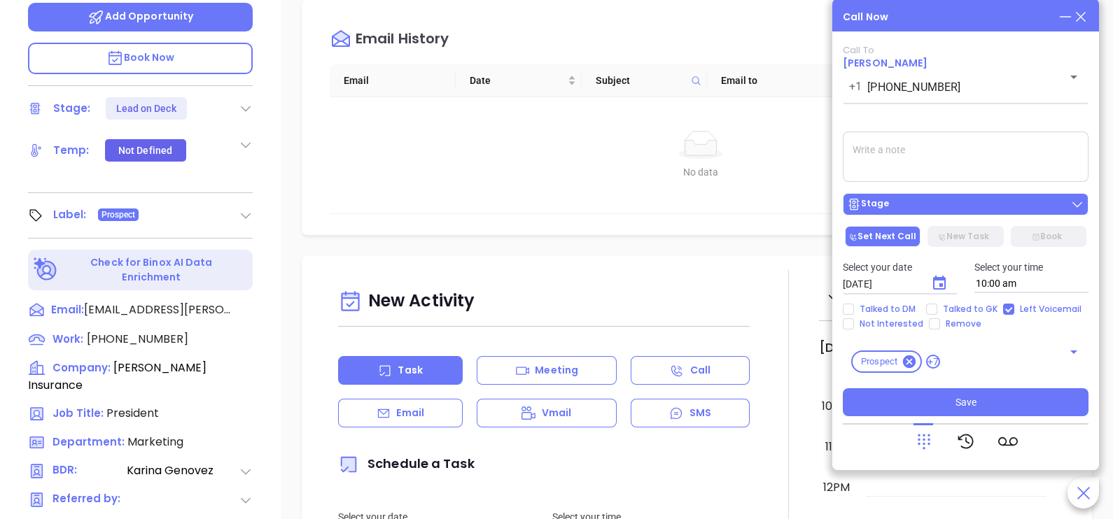
click at [987, 208] on div "Stage" at bounding box center [965, 204] width 237 height 14
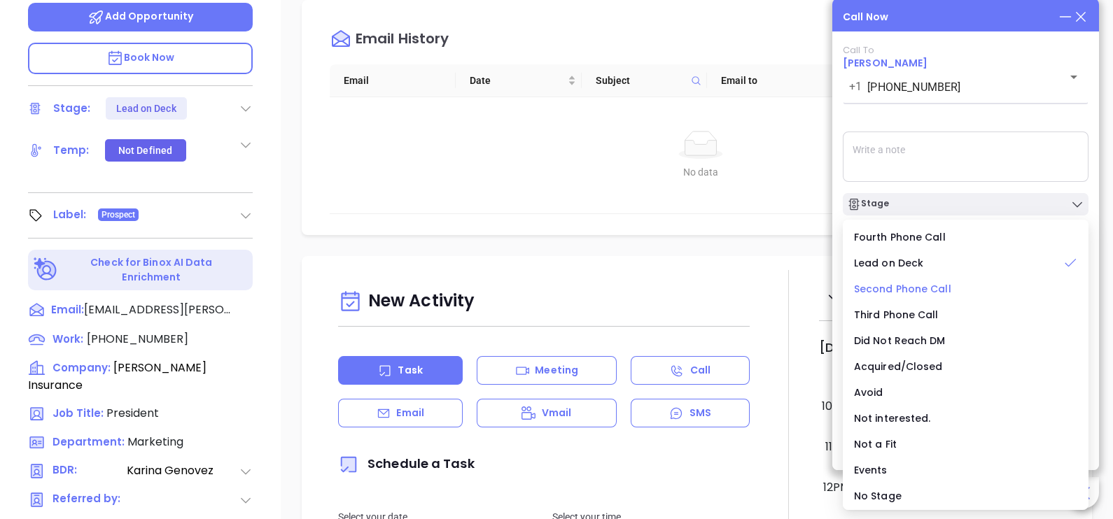
click at [913, 290] on span "Second Phone Call" at bounding box center [902, 289] width 97 height 14
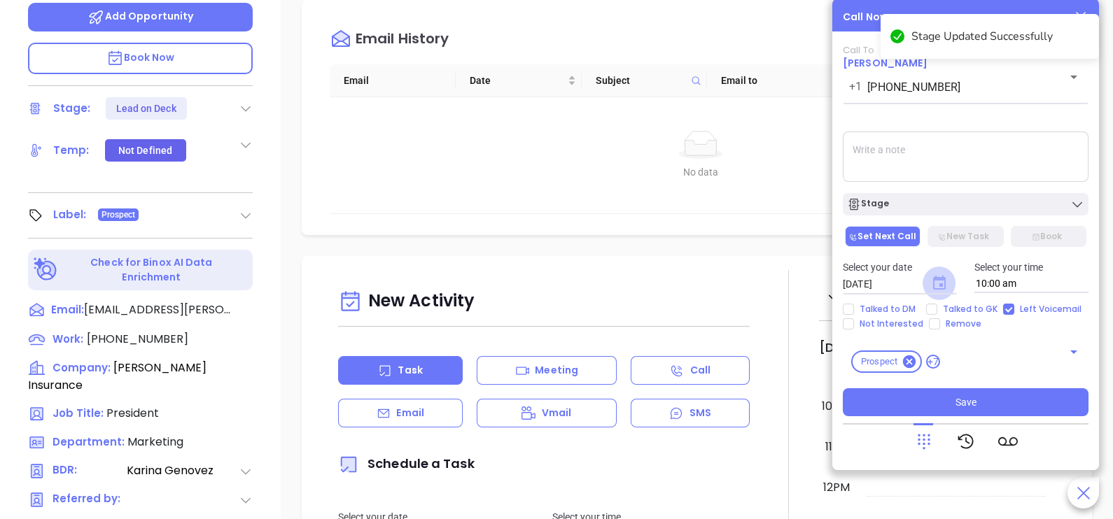
click at [940, 284] on icon "Choose date, selected date is Oct 1, 2025" at bounding box center [939, 283] width 13 height 14
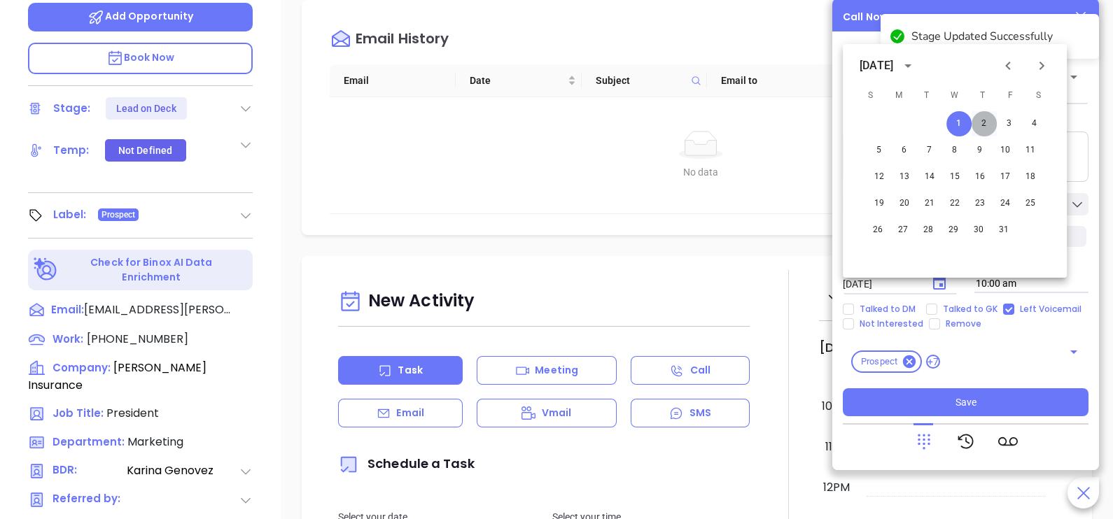
click at [982, 127] on button "2" at bounding box center [983, 123] width 25 height 25
type input "[DATE]"
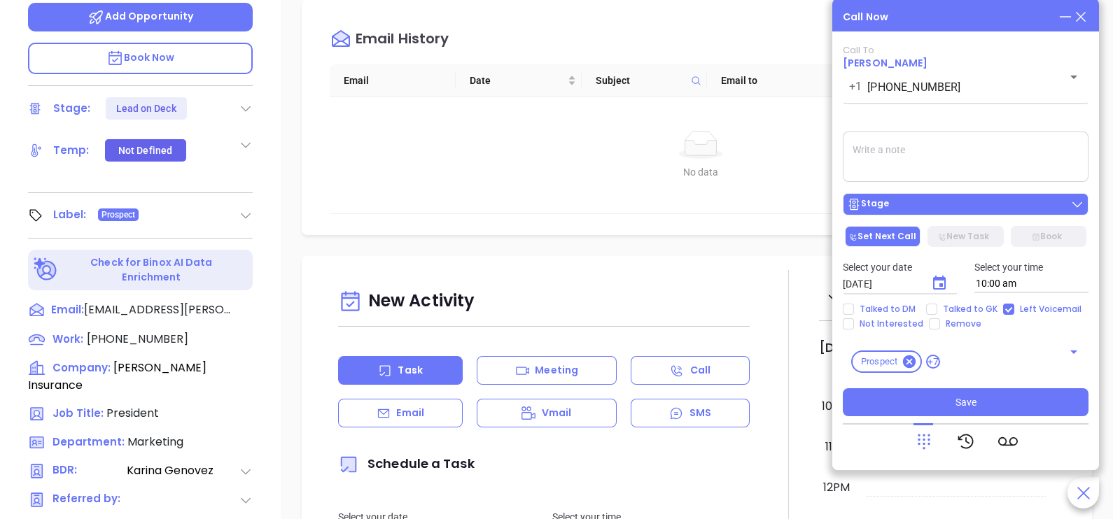
click at [981, 206] on div "Stage" at bounding box center [965, 204] width 237 height 14
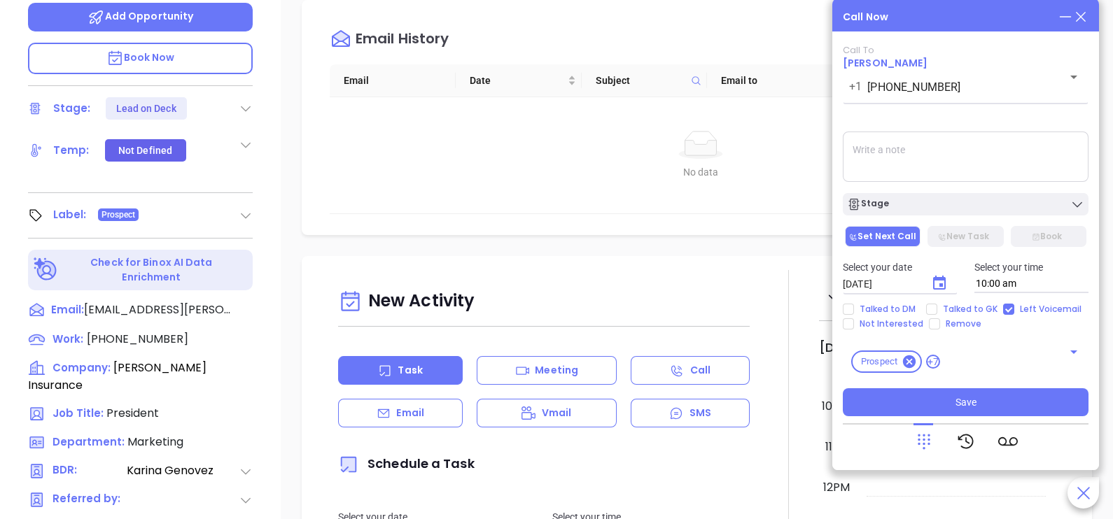
click at [1026, 160] on textarea at bounding box center [966, 157] width 246 height 50
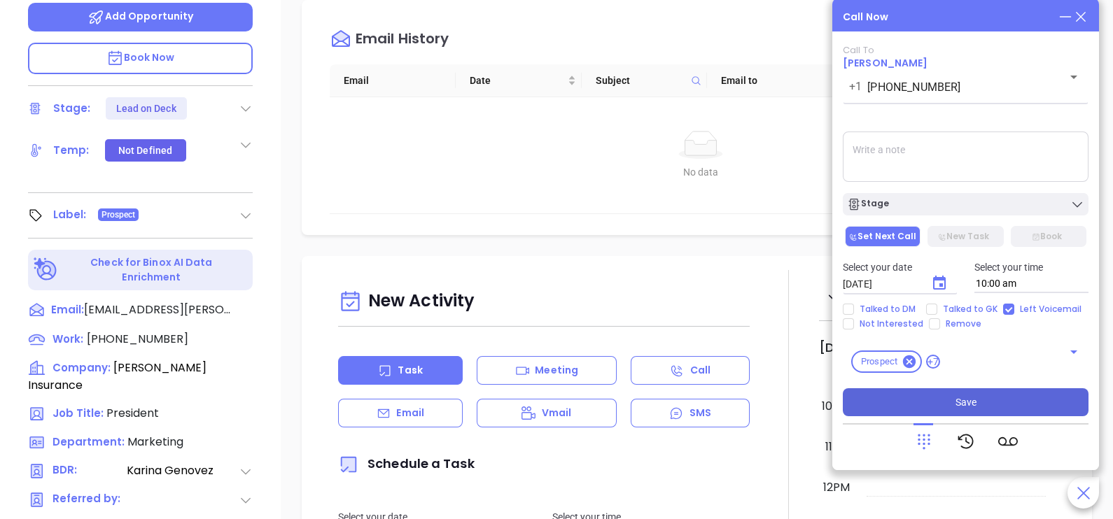
click at [968, 400] on span "Save" at bounding box center [965, 402] width 21 height 15
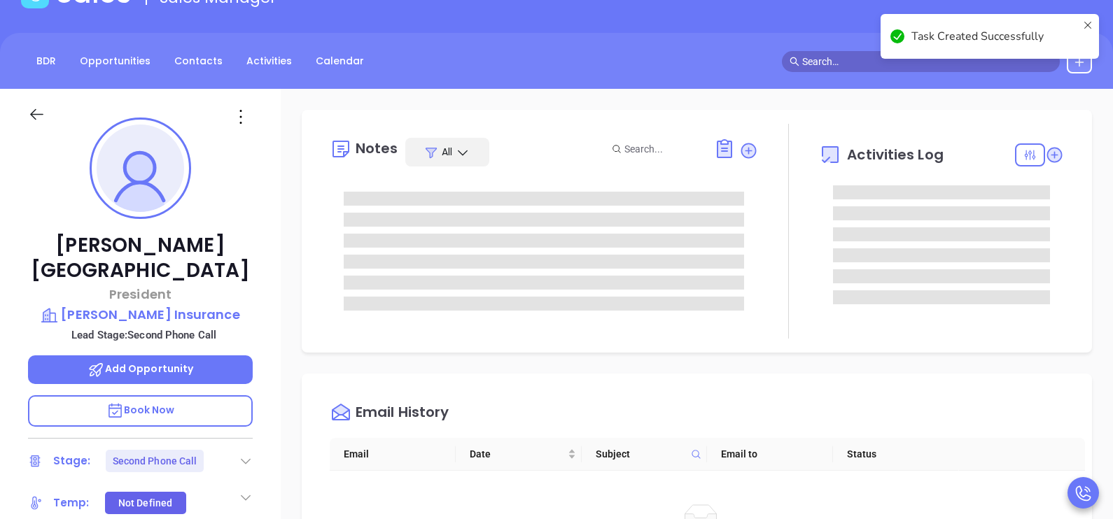
scroll to position [0, 0]
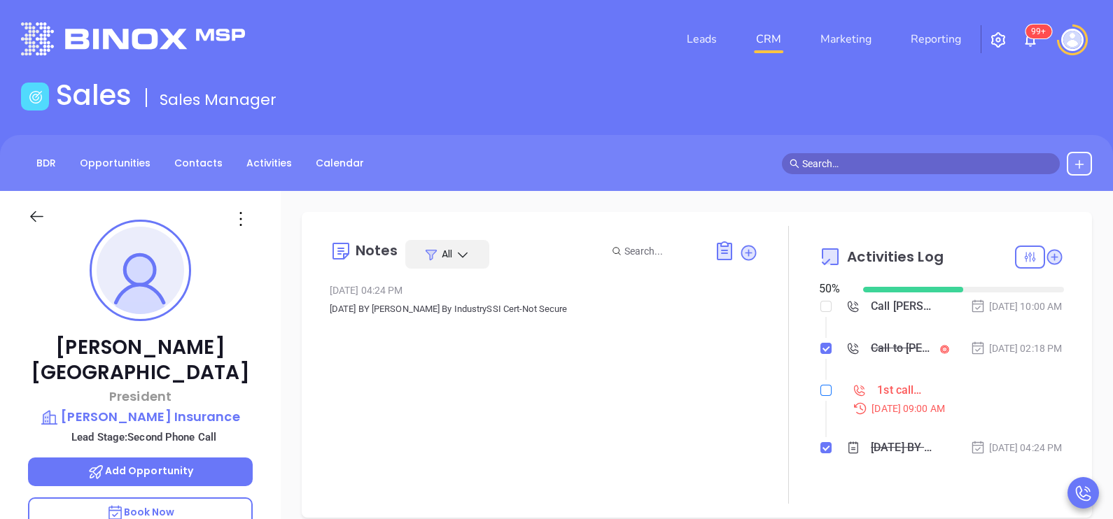
click at [820, 396] on input "checkbox" at bounding box center [825, 390] width 11 height 11
checkbox input "true"
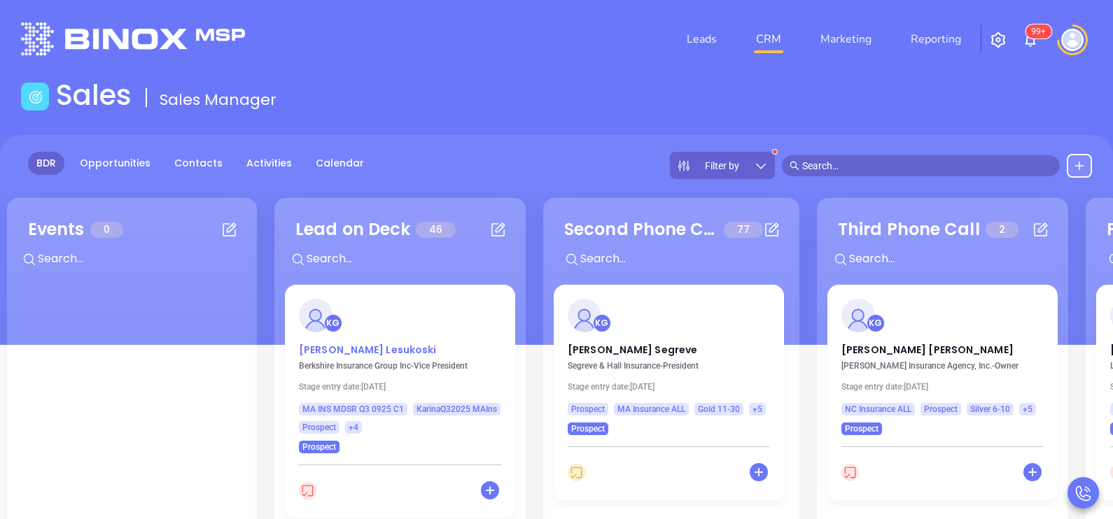
click at [360, 348] on p "[PERSON_NAME]" at bounding box center [400, 346] width 202 height 7
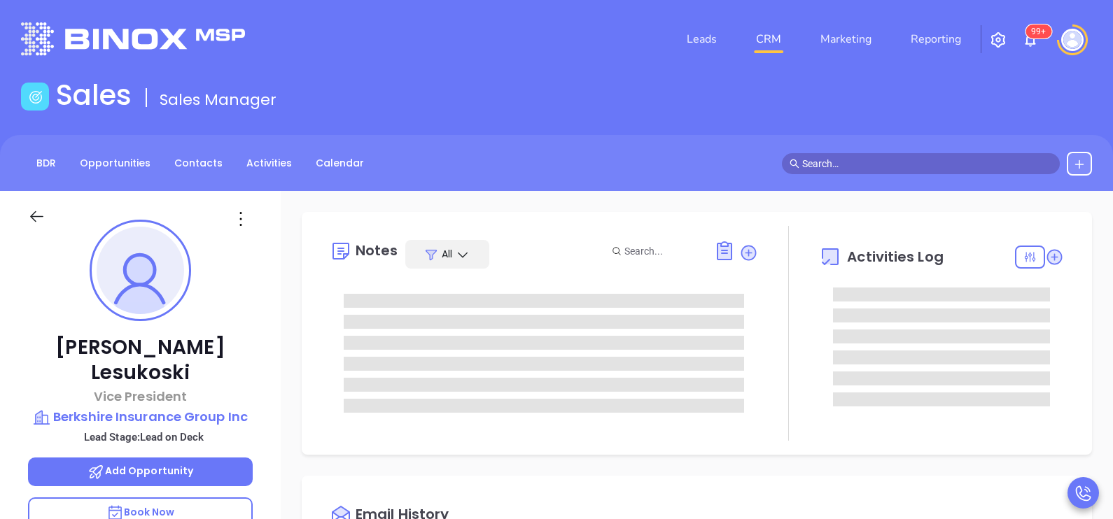
type input "[DATE]"
type input "[PERSON_NAME]"
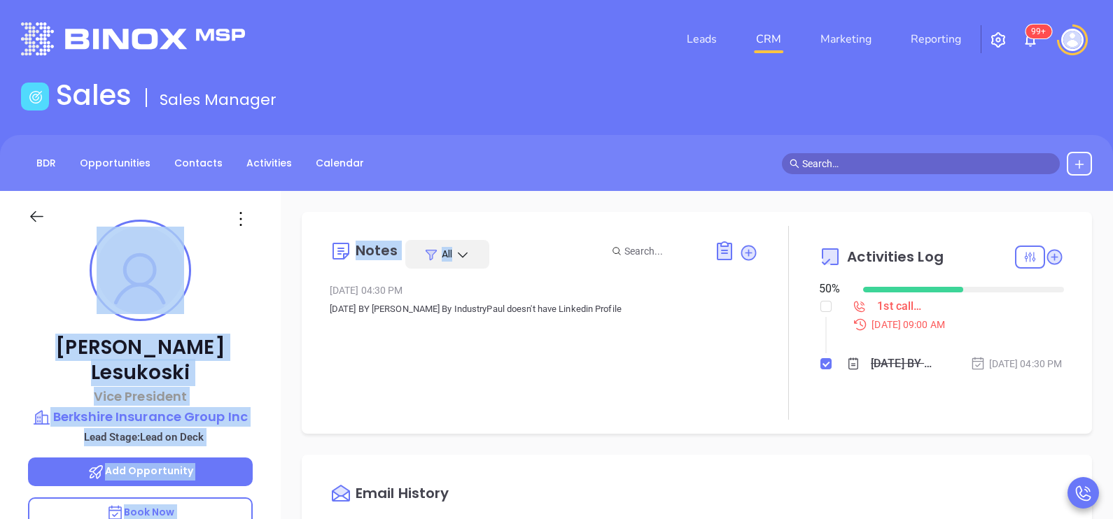
drag, startPoint x: 283, startPoint y: 298, endPoint x: 273, endPoint y: 301, distance: 10.9
click at [273, 301] on div "[PERSON_NAME] Vice President Berkshire Insurance Group Inc Lead Stage: Lead on …" at bounding box center [556, 515] width 1113 height 649
click at [273, 301] on div "[PERSON_NAME] Vice President Berkshire Insurance Group Inc Lead Stage: Lead on …" at bounding box center [140, 515] width 281 height 649
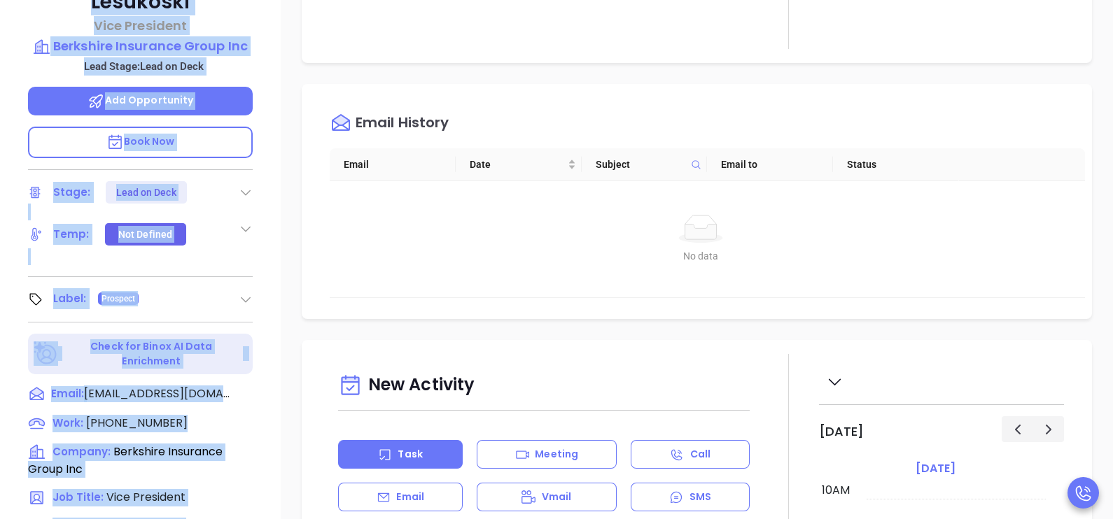
scroll to position [594, 0]
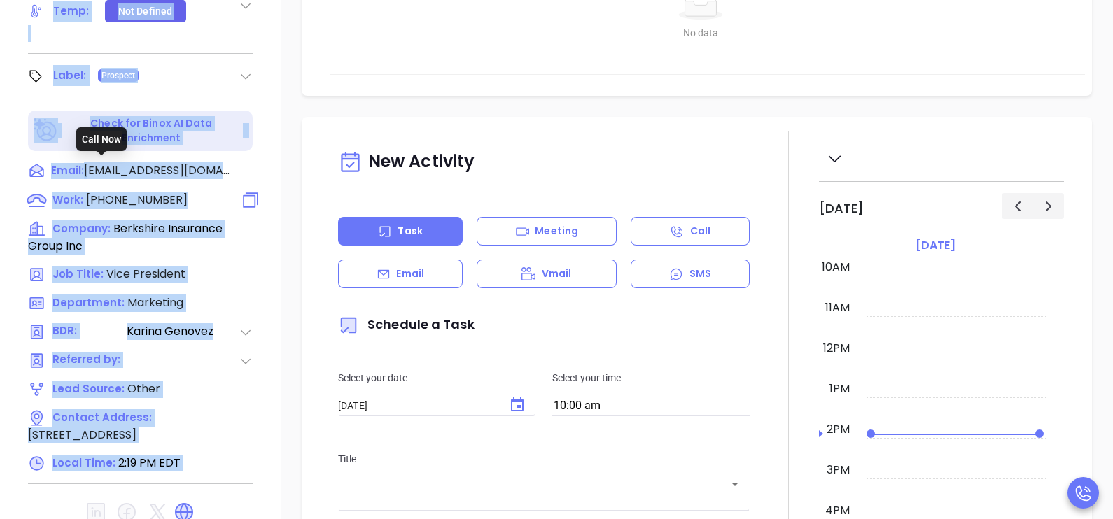
click at [152, 192] on span "[PHONE_NUMBER]" at bounding box center [136, 200] width 101 height 16
type input "[PHONE_NUMBER]"
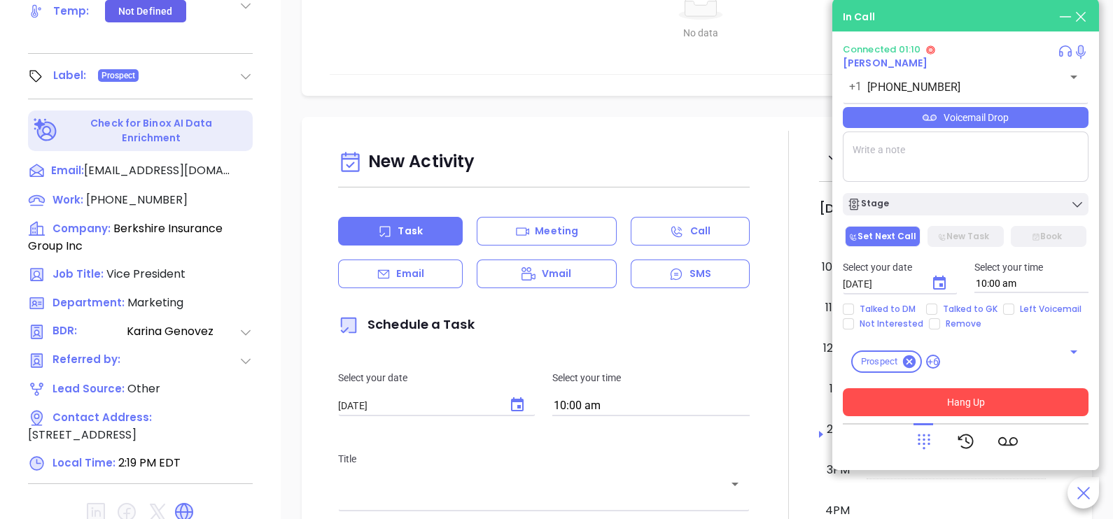
click at [980, 406] on button "Hang Up" at bounding box center [966, 402] width 246 height 28
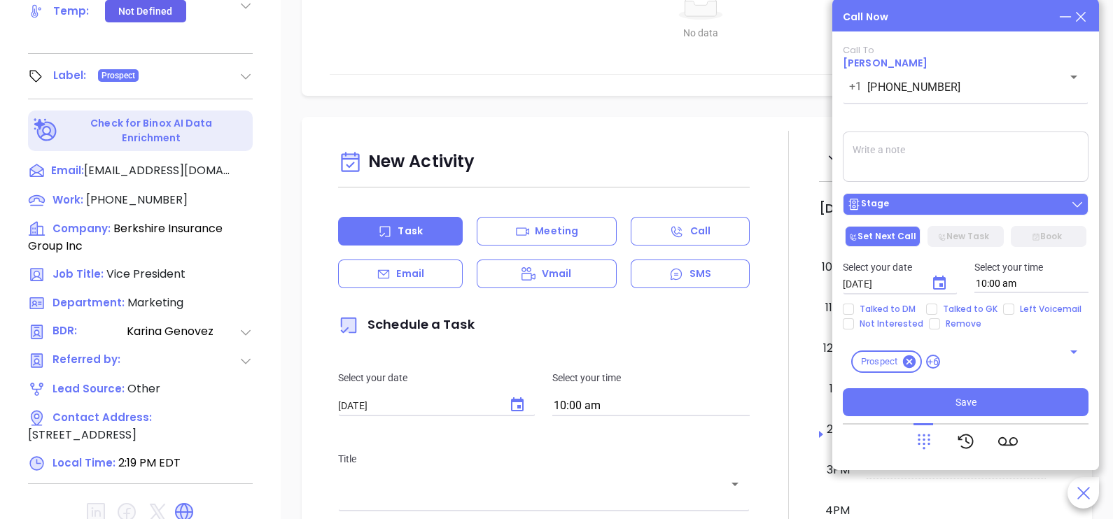
drag, startPoint x: 917, startPoint y: 204, endPoint x: 921, endPoint y: 198, distance: 7.6
click at [921, 198] on button "Stage" at bounding box center [966, 204] width 246 height 22
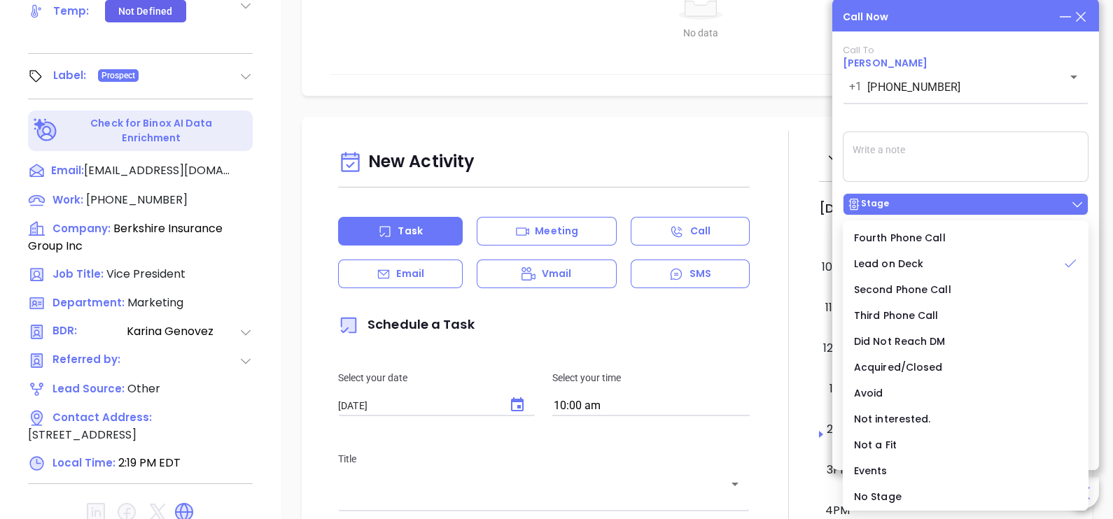
click at [921, 198] on button "Stage" at bounding box center [966, 204] width 246 height 22
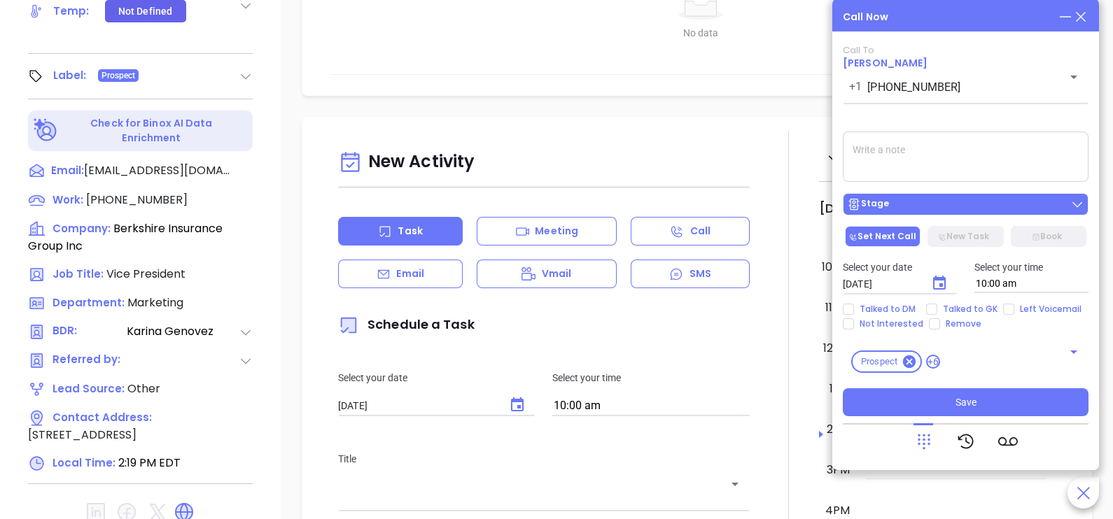
click at [927, 203] on div "Stage" at bounding box center [965, 204] width 237 height 14
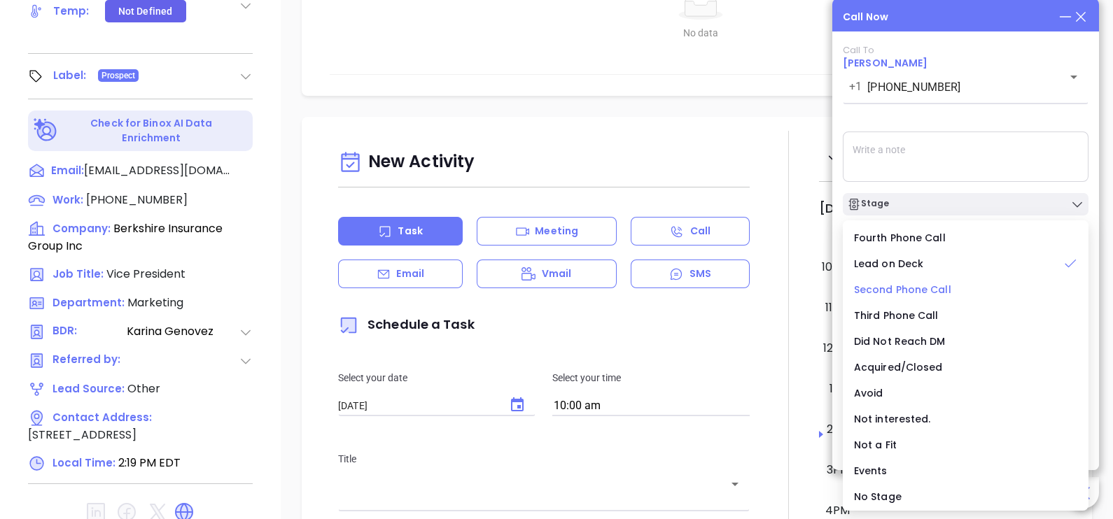
click at [891, 288] on span "Second Phone Call" at bounding box center [902, 290] width 97 height 14
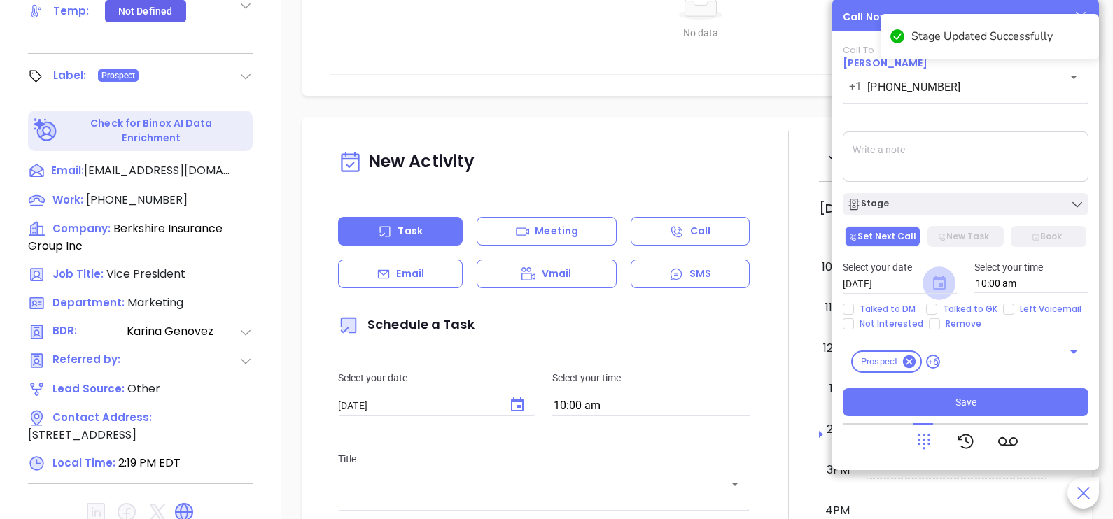
click at [938, 280] on icon "Choose date, selected date is Oct 1, 2025" at bounding box center [939, 283] width 13 height 14
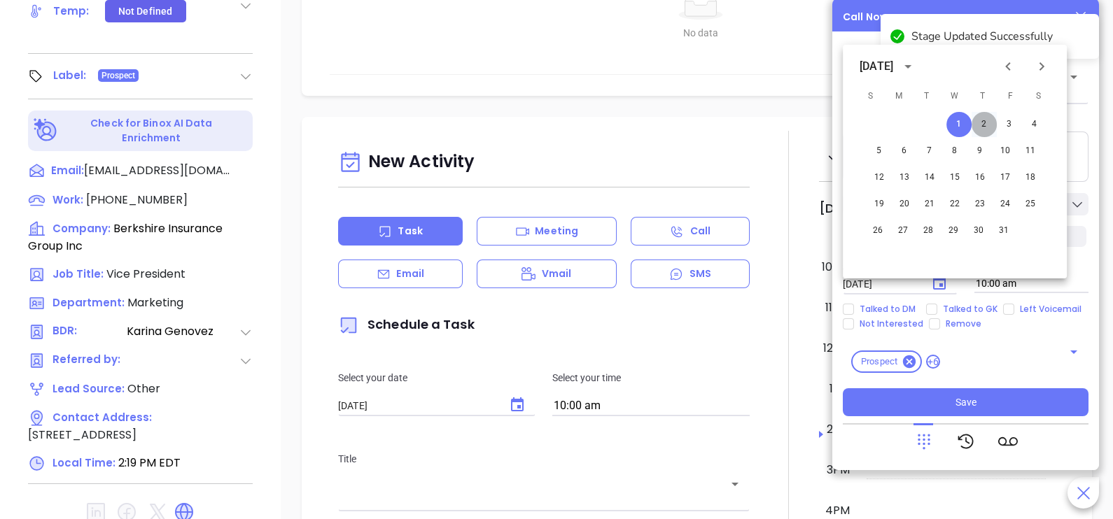
click at [989, 129] on button "2" at bounding box center [983, 124] width 25 height 25
type input "[DATE]"
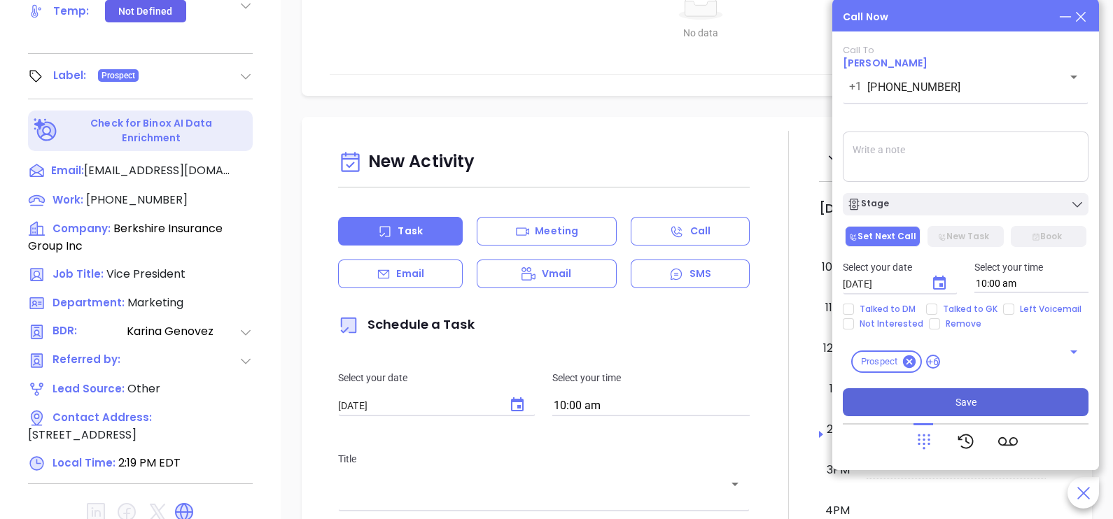
click at [964, 402] on span "Save" at bounding box center [965, 402] width 21 height 15
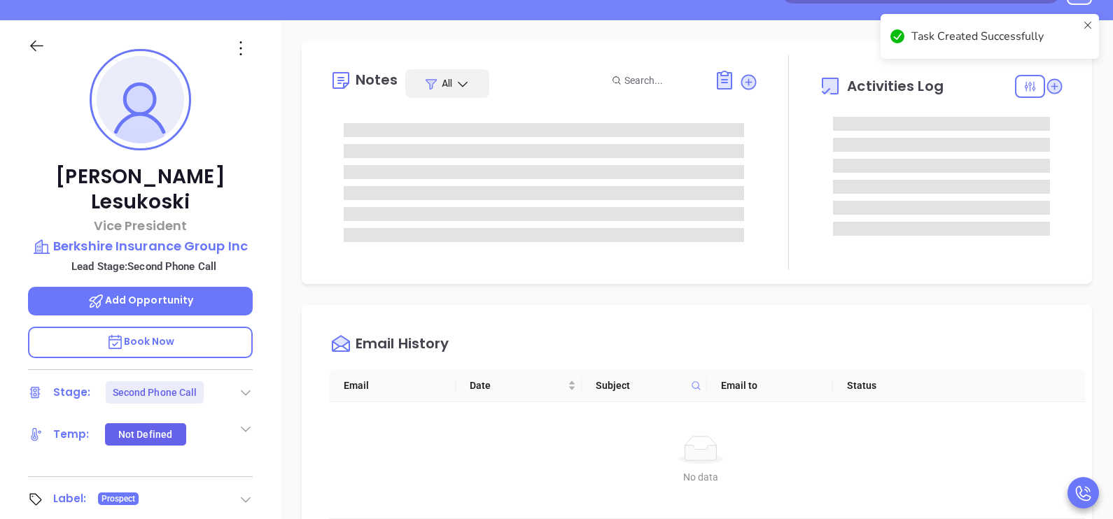
scroll to position [105, 0]
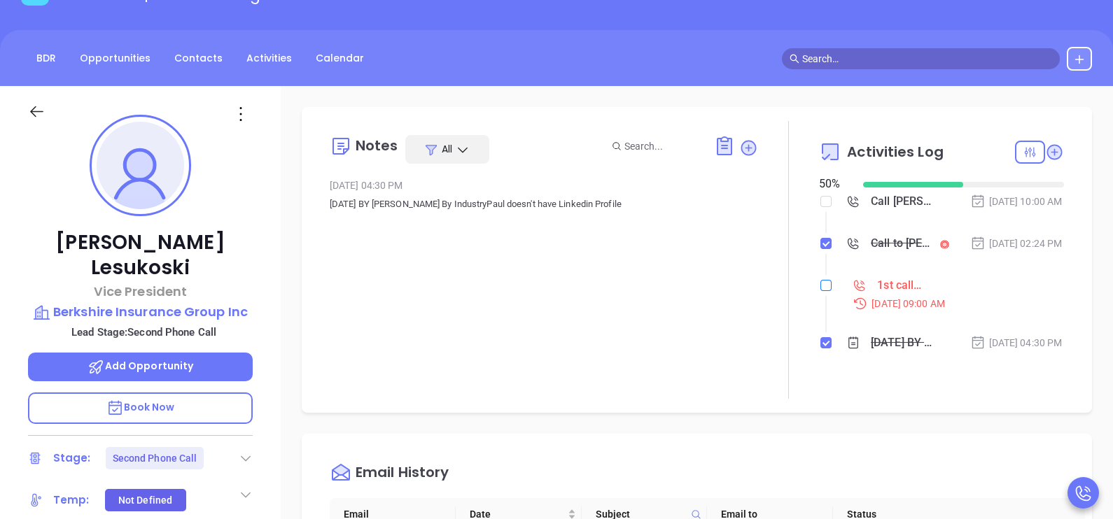
click at [820, 291] on input "checkbox" at bounding box center [825, 285] width 11 height 11
checkbox input "true"
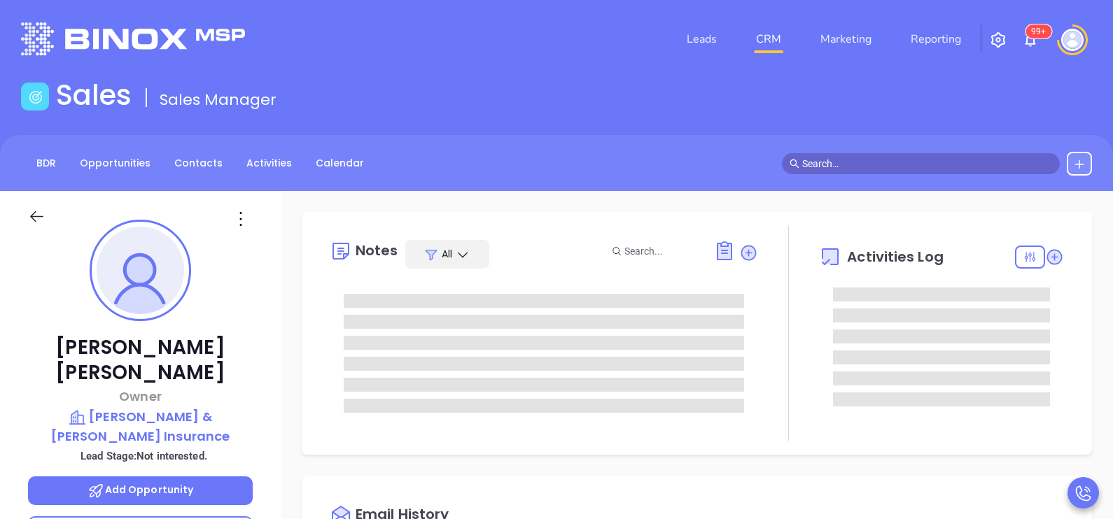
type input "10:00 am"
type input "[DATE]"
type input "[PERSON_NAME]"
